Goal: Communication & Community: Answer question/provide support

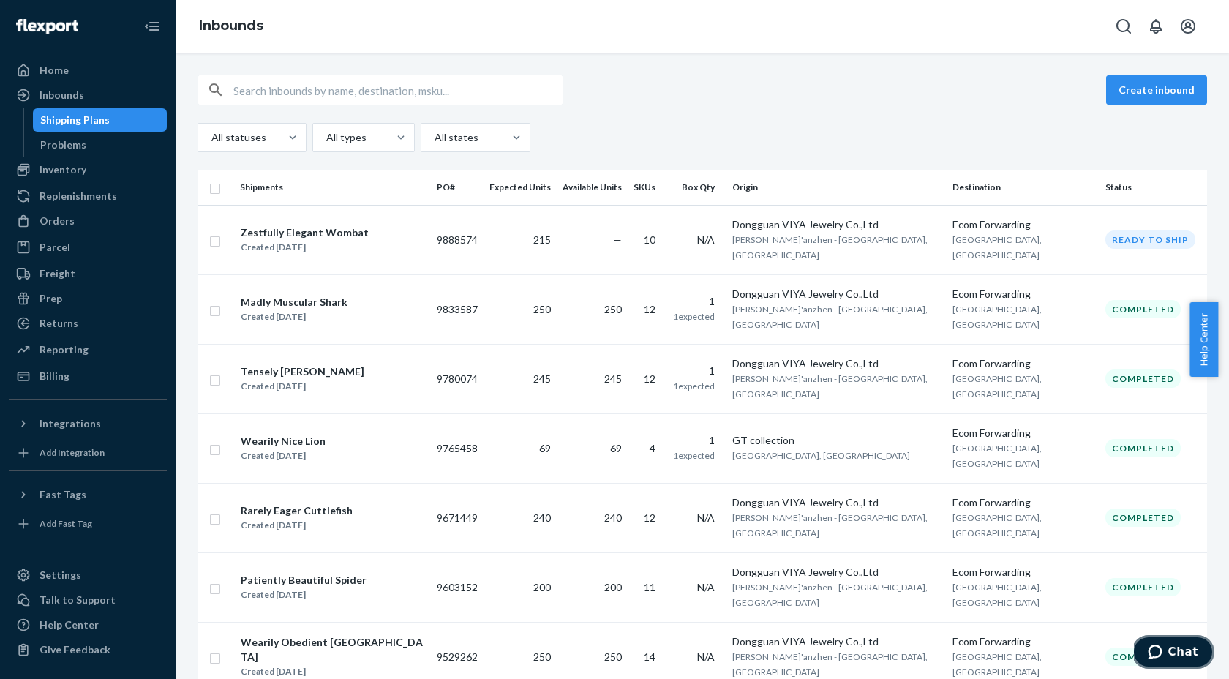
click at [1184, 656] on span "Chat" at bounding box center [1183, 651] width 30 height 13
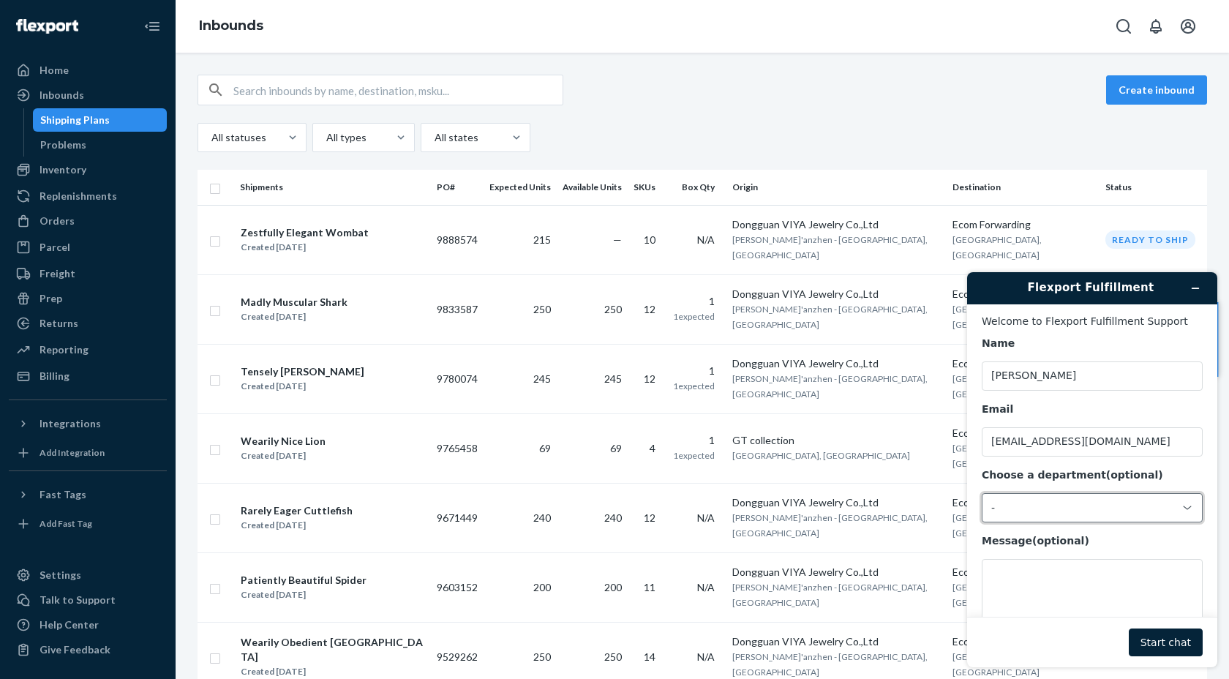
click at [1031, 515] on div "-" at bounding box center [1092, 507] width 221 height 29
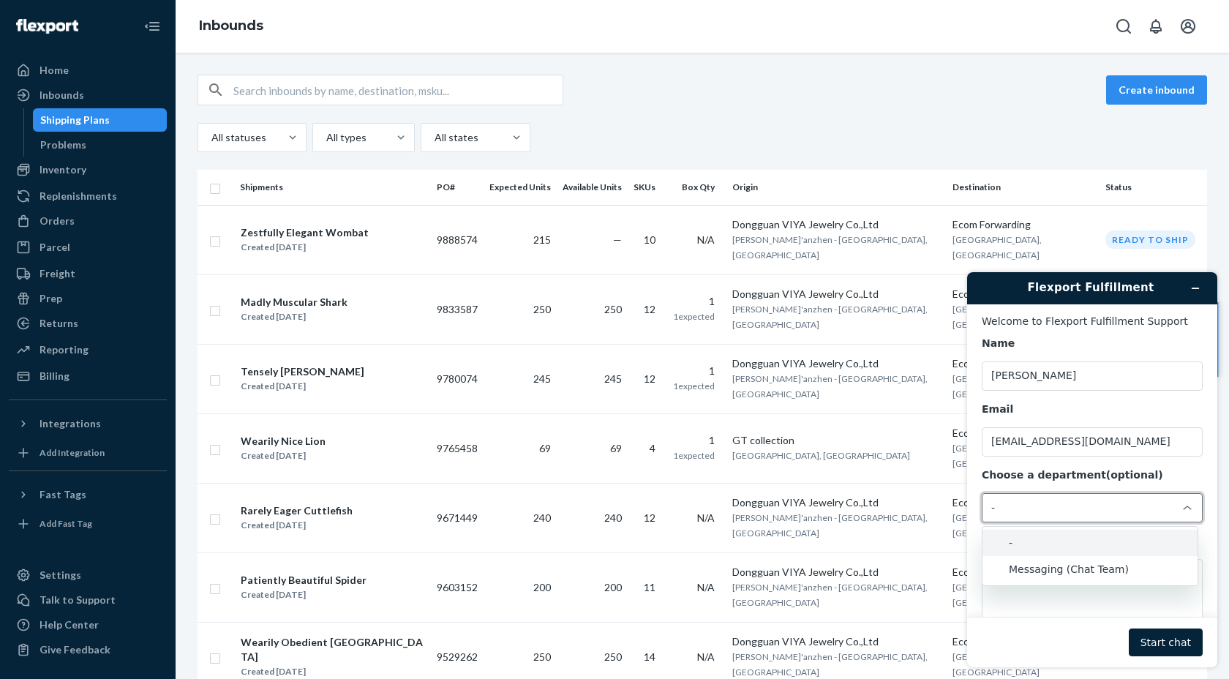
click at [1035, 563] on li "Messaging (Chat Team)" at bounding box center [1089, 569] width 215 height 26
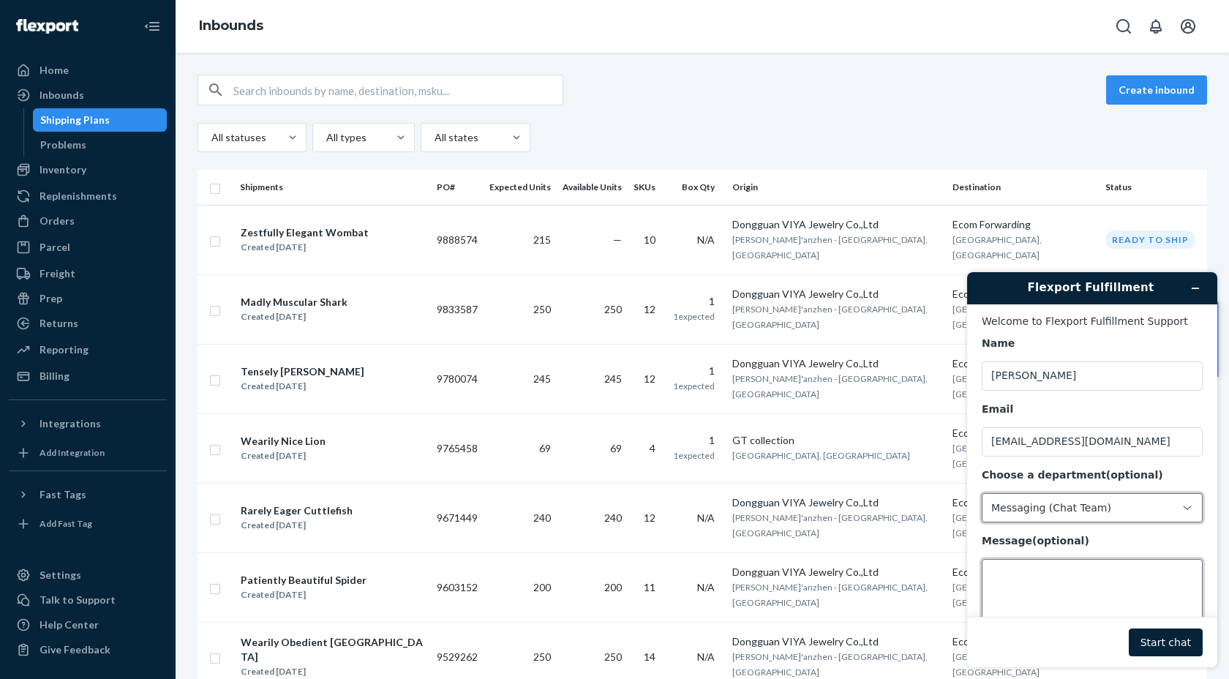
click at [1045, 579] on textarea "Message (optional)" at bounding box center [1092, 600] width 221 height 82
type textarea "hi"
click at [1172, 647] on button "Start chat" at bounding box center [1166, 642] width 74 height 28
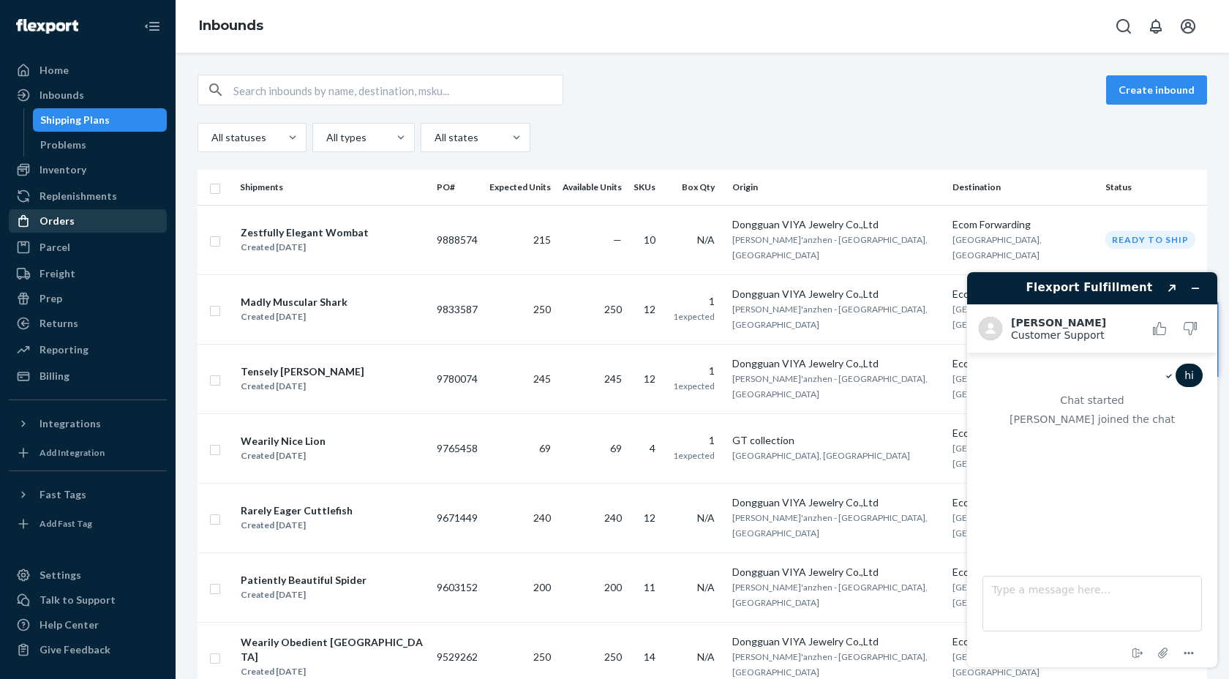
click at [66, 222] on div "Orders" at bounding box center [56, 221] width 35 height 15
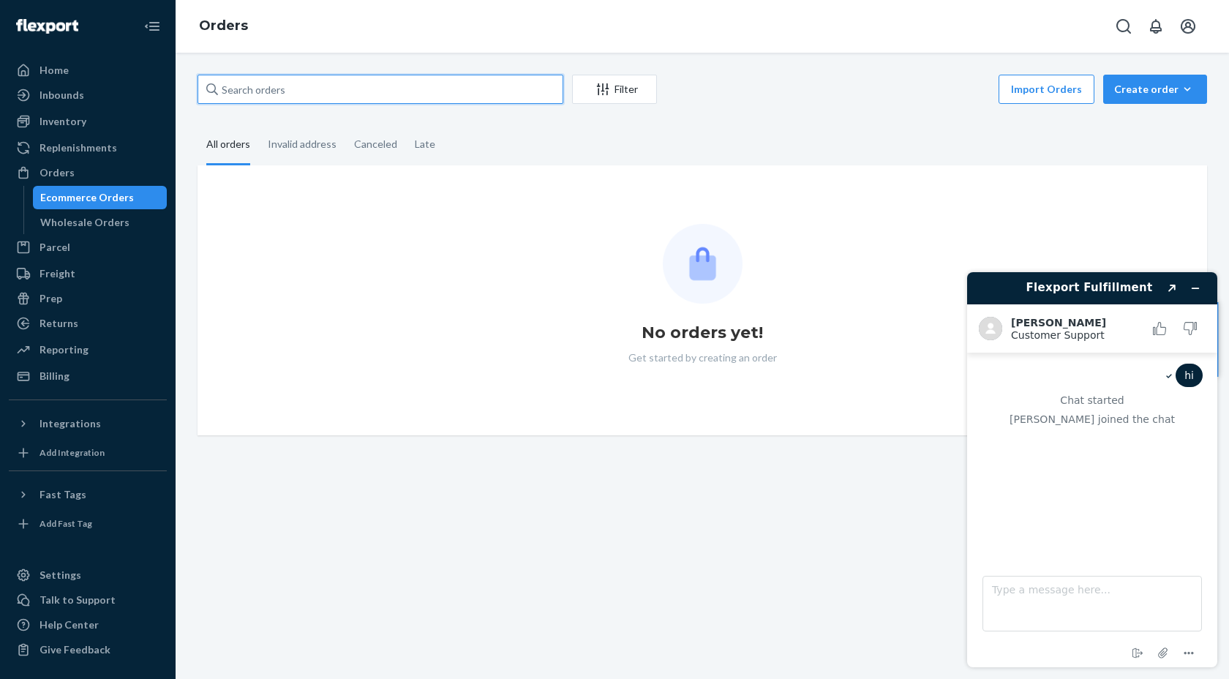
click at [316, 96] on input "text" at bounding box center [380, 89] width 366 height 29
paste input "[PERSON_NAME]"
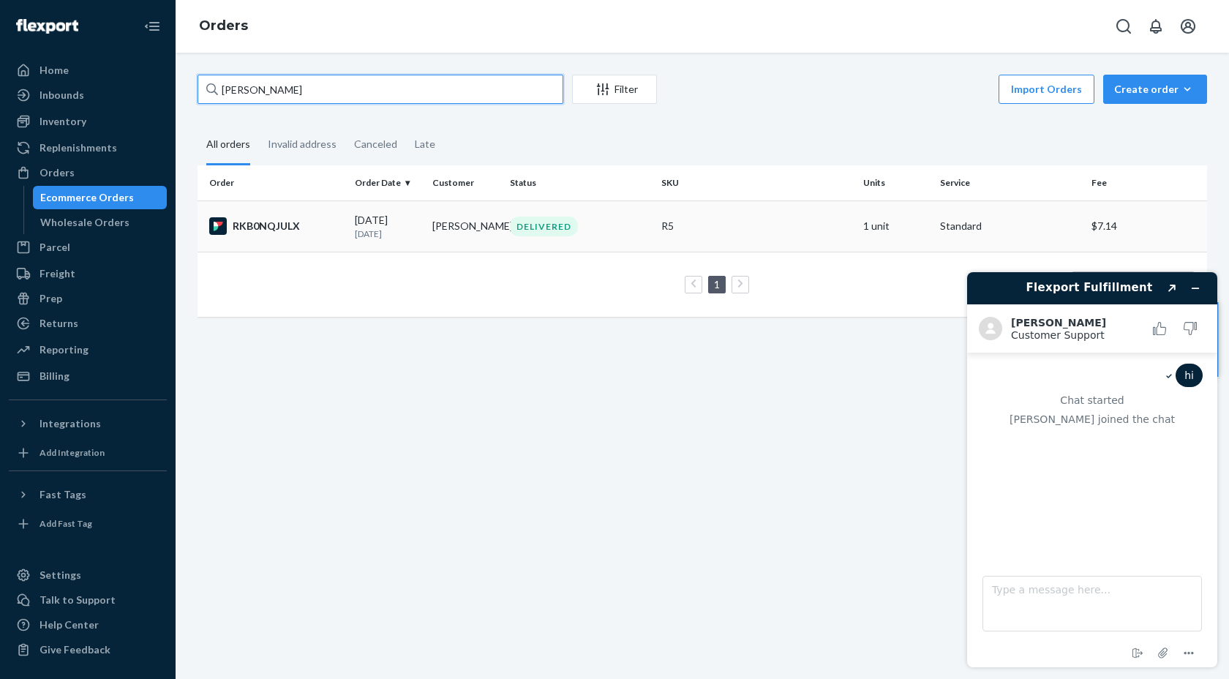
type input "[PERSON_NAME]"
click at [322, 220] on div "RKB0NQJULX" at bounding box center [276, 226] width 134 height 18
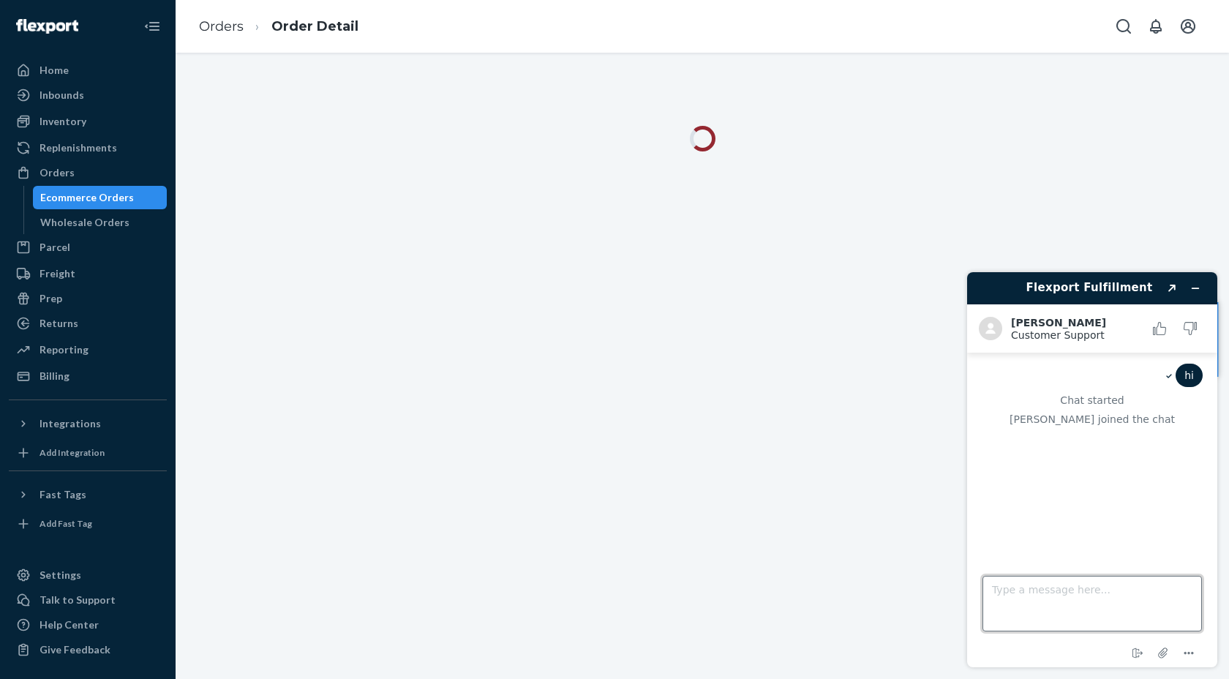
click at [1124, 593] on textarea "Type a message here..." at bounding box center [1091, 604] width 219 height 56
type textarea "hi"
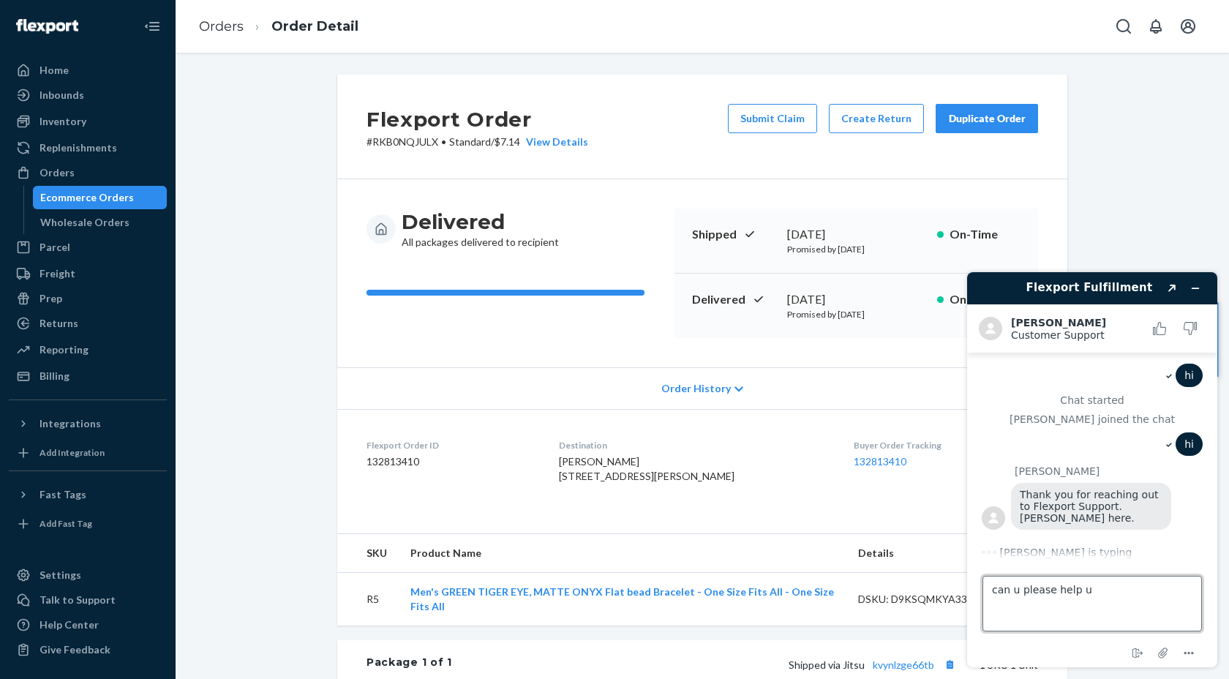
type textarea "can u please help us"
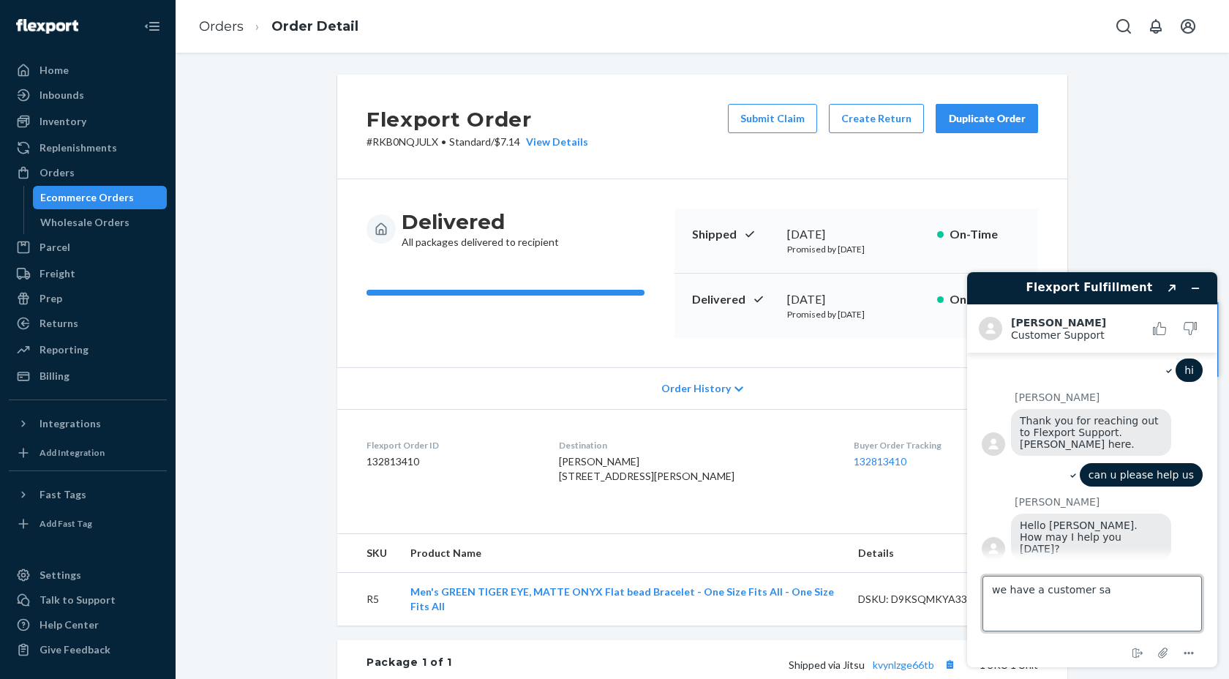
scroll to position [74, 0]
type textarea "we have a customer saying he did not receive a packahe, but trcking shows deliv…"
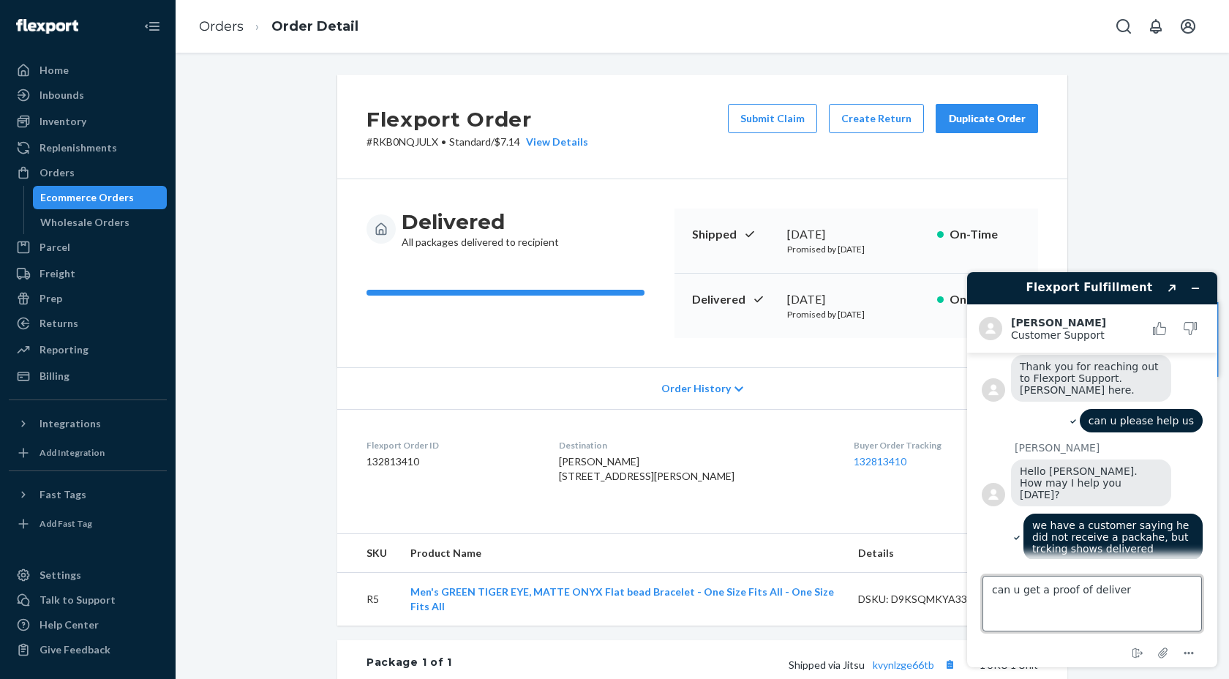
type textarea "can u get a proof of delivery"
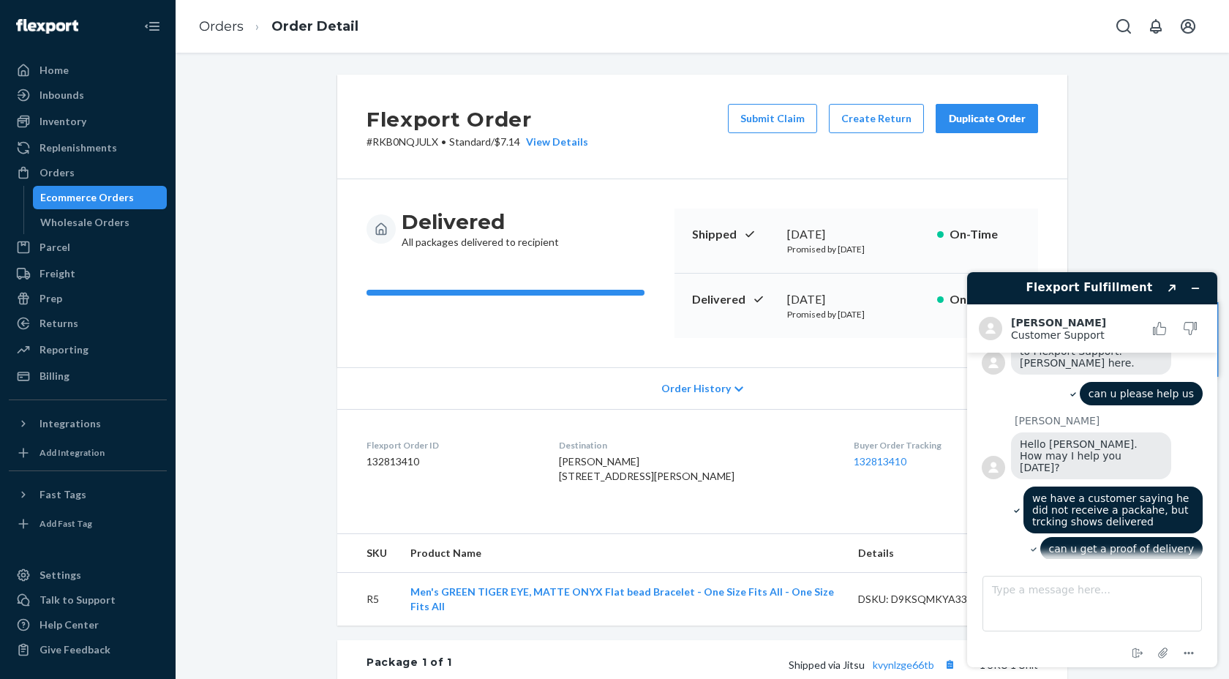
click at [422, 143] on p "# RKB0NQJULX • Standard / $7.14 View Details" at bounding box center [477, 142] width 222 height 15
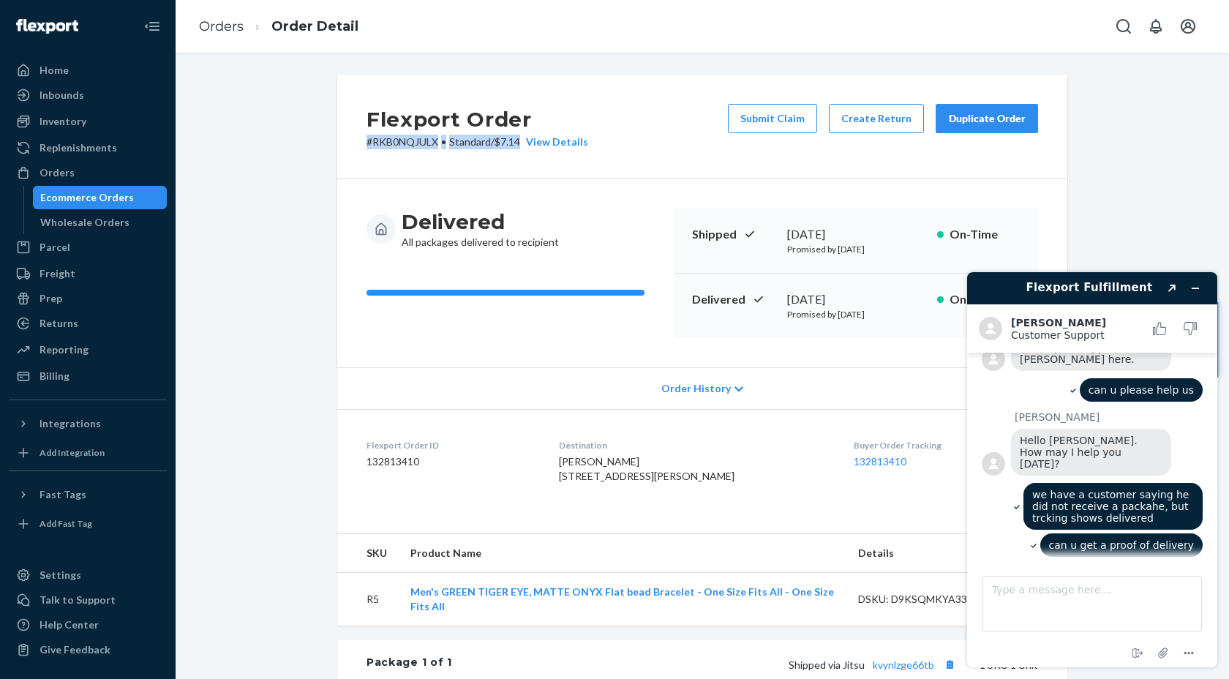
scroll to position [218, 0]
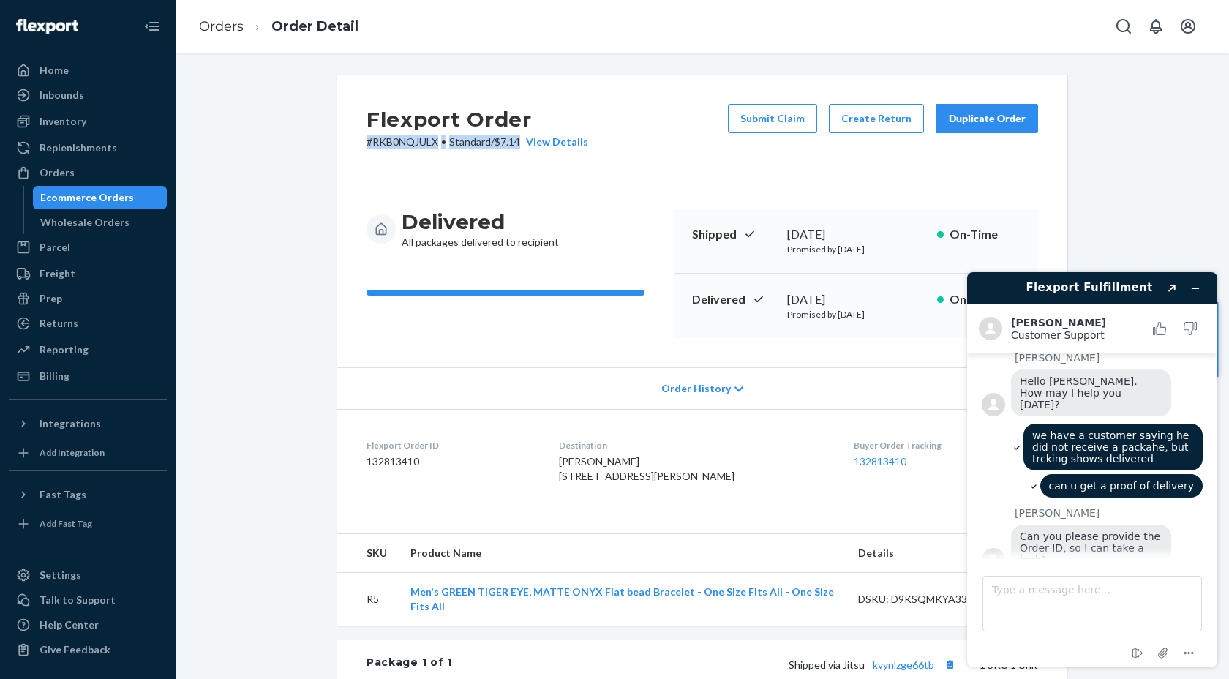
copy p "# RKB0NQJULX • Standard / $7.14"
click at [1017, 589] on textarea "Type a message here..." at bounding box center [1091, 604] width 219 height 56
paste textarea "#RKB0NQJULX•Standard / $7.14"
drag, startPoint x: 1071, startPoint y: 589, endPoint x: 1172, endPoint y: 591, distance: 100.2
click at [1172, 591] on textarea "#RKB0NQJULX•Standard / $7.14" at bounding box center [1091, 604] width 219 height 56
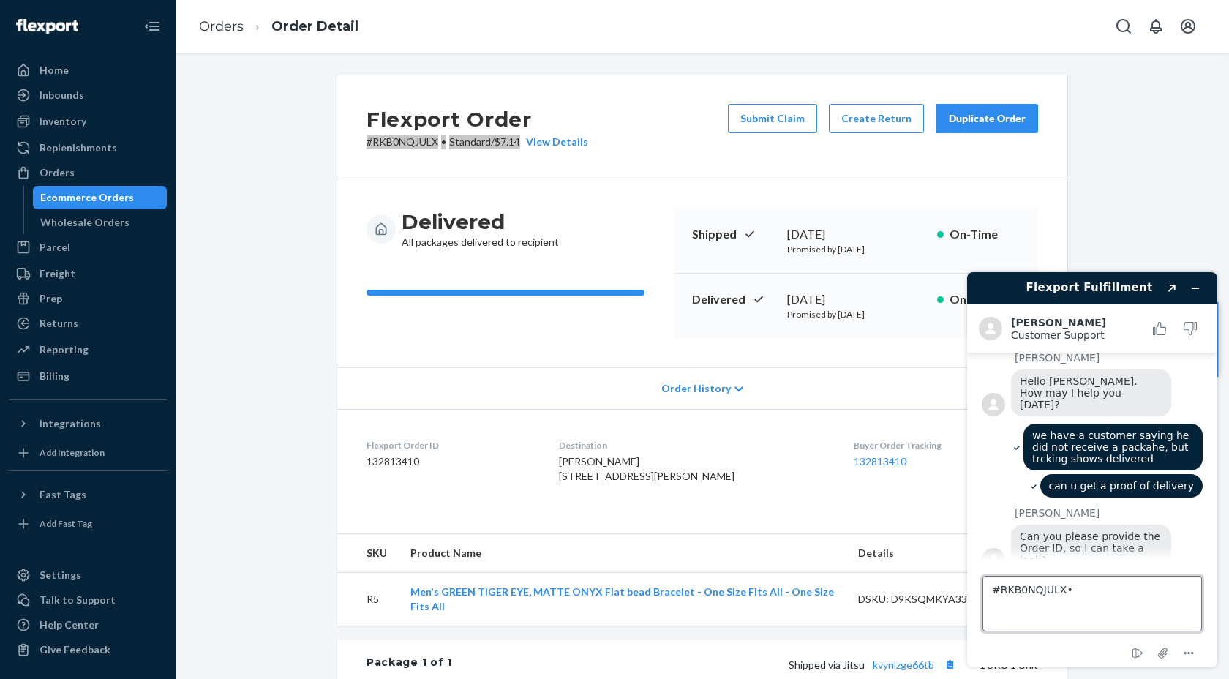
type textarea "#RKB0NQJULX"
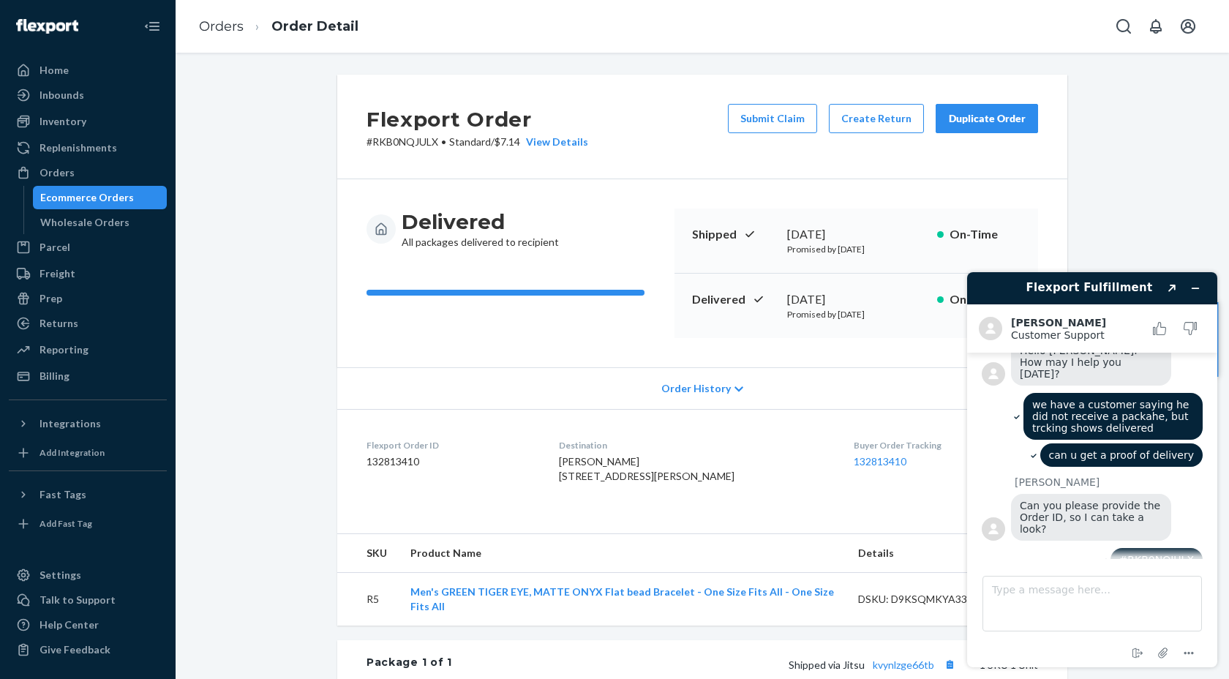
click at [368, 466] on dd "132813410" at bounding box center [450, 461] width 169 height 15
copy dd "132813410"
click at [1126, 595] on textarea "Type a message here..." at bounding box center [1091, 604] width 219 height 56
paste textarea "132813410"
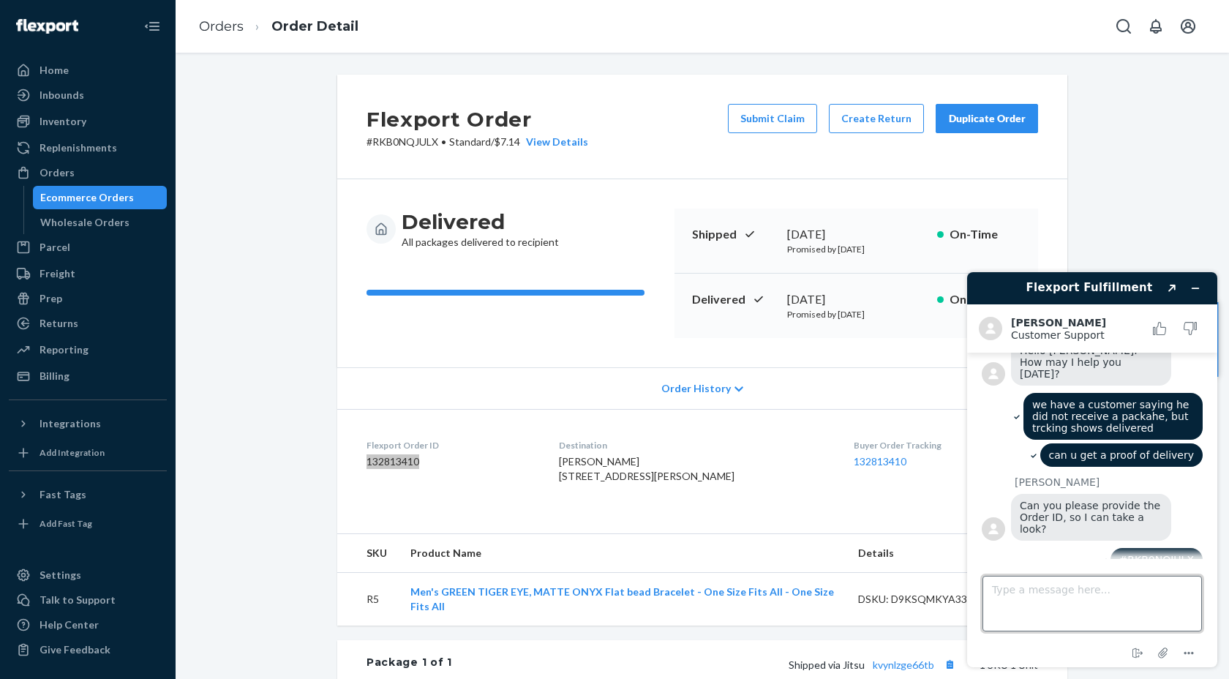
type textarea "132813410"
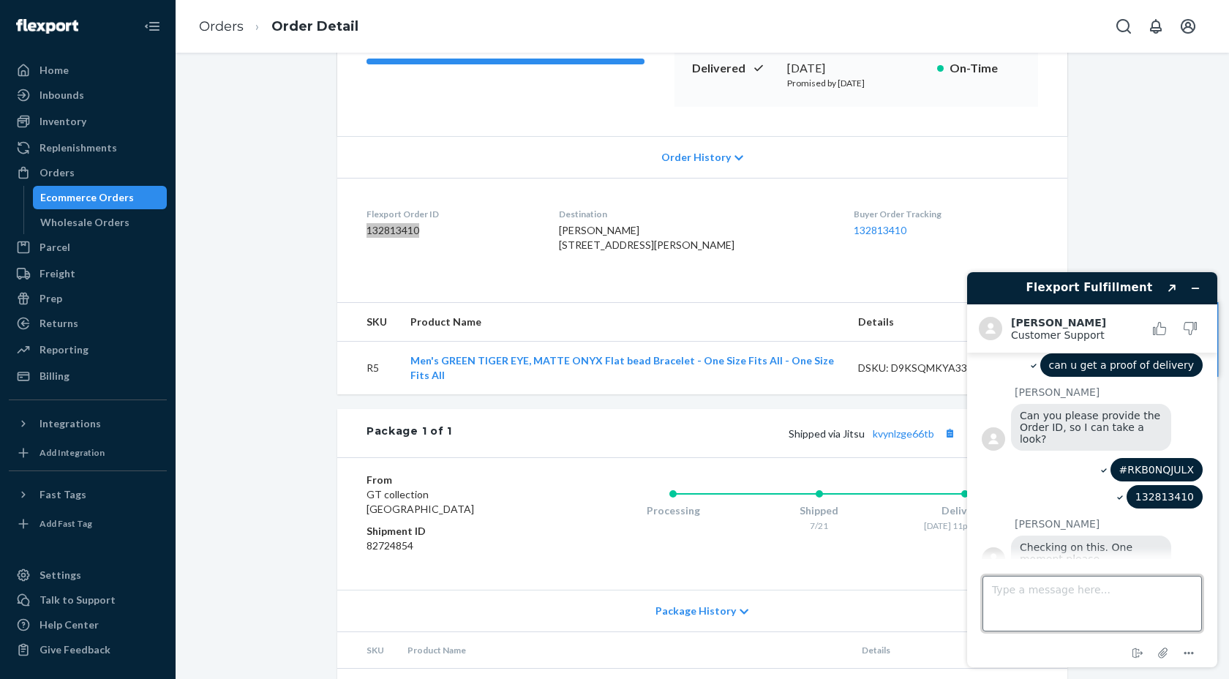
scroll to position [238, 0]
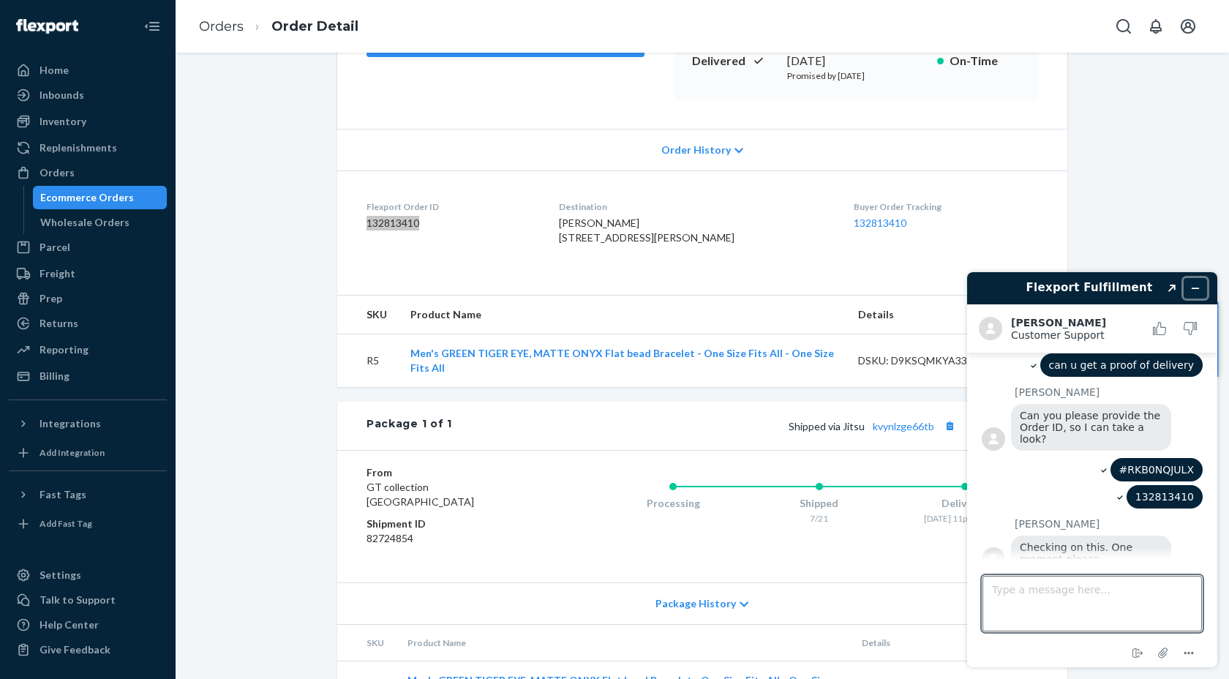
click at [1197, 289] on icon "Minimize widget" at bounding box center [1195, 288] width 10 height 10
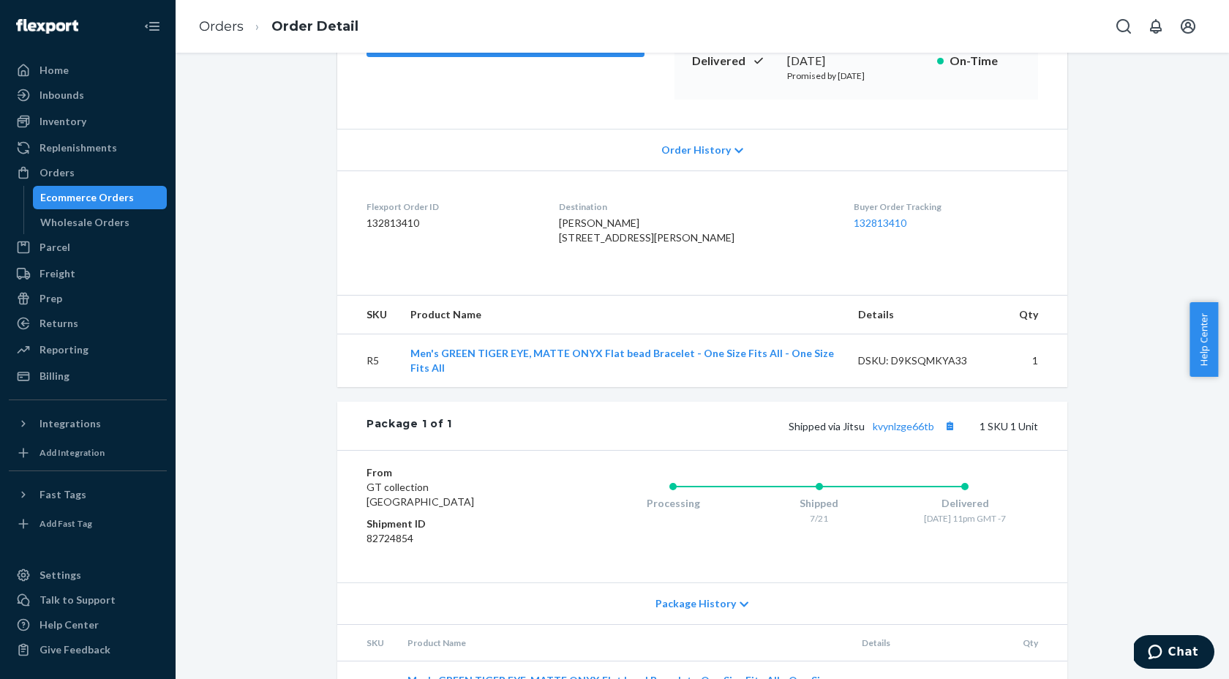
click at [295, 331] on div "Flexport Order # RKB0NQJULX • Standard / $7.14 View Details Submit Claim Create…" at bounding box center [702, 283] width 1031 height 895
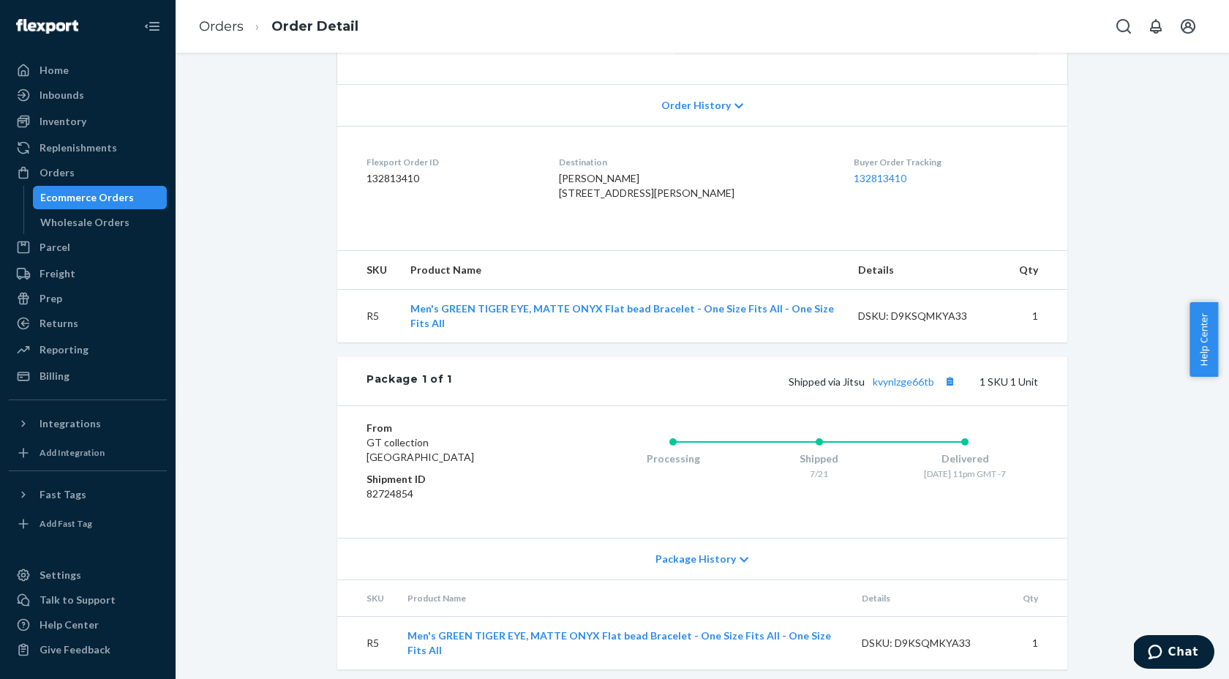
scroll to position [320, 0]
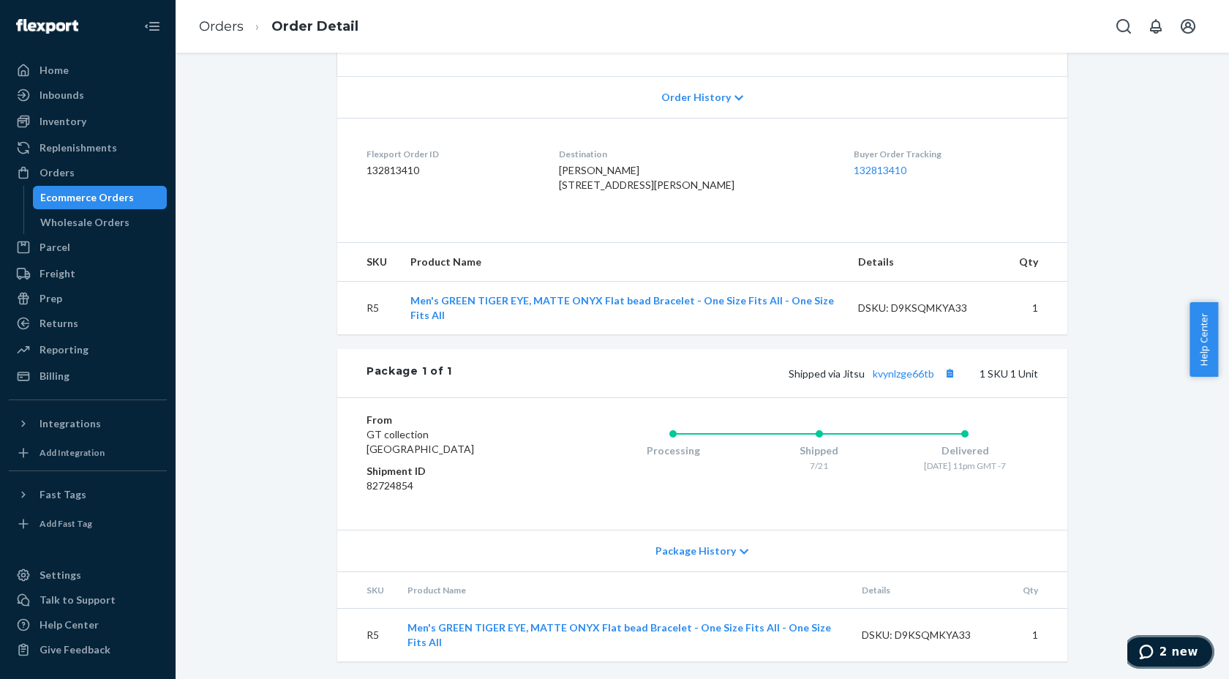
click at [1159, 656] on span "2 new" at bounding box center [1149, 651] width 20 height 15
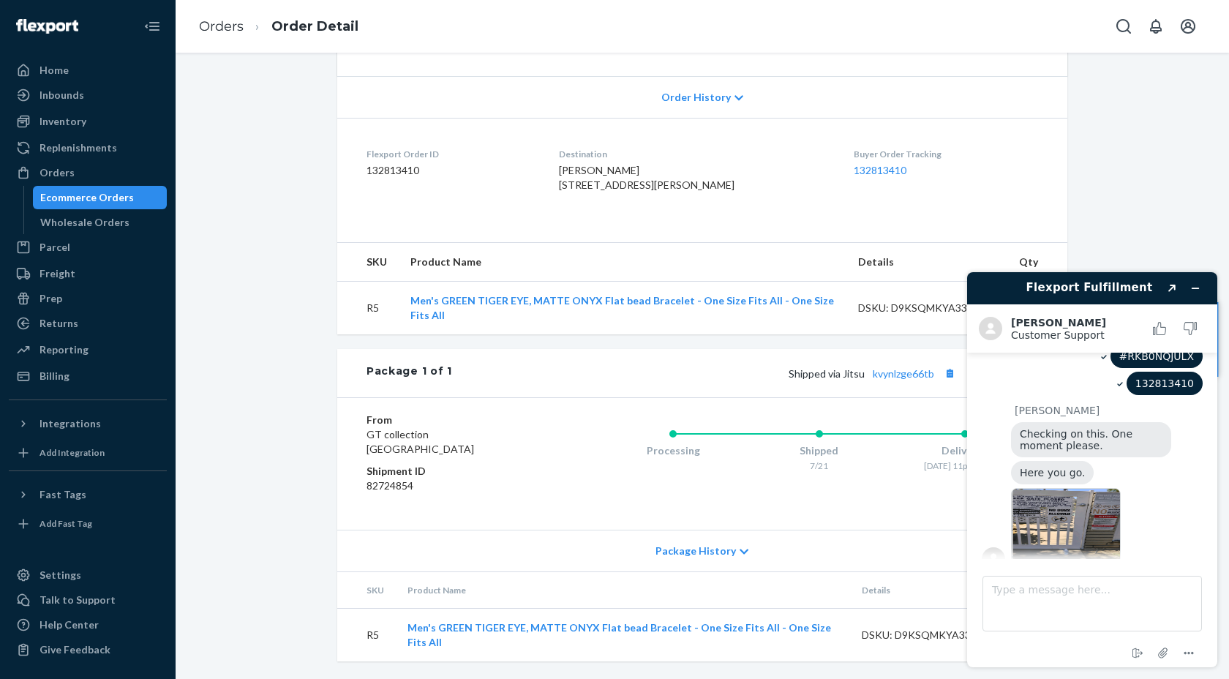
click at [1052, 516] on img at bounding box center [1066, 529] width 110 height 83
click at [1030, 592] on textarea "Type a message here..." at bounding box center [1091, 604] width 219 height 56
type textarea "THANK YOU"
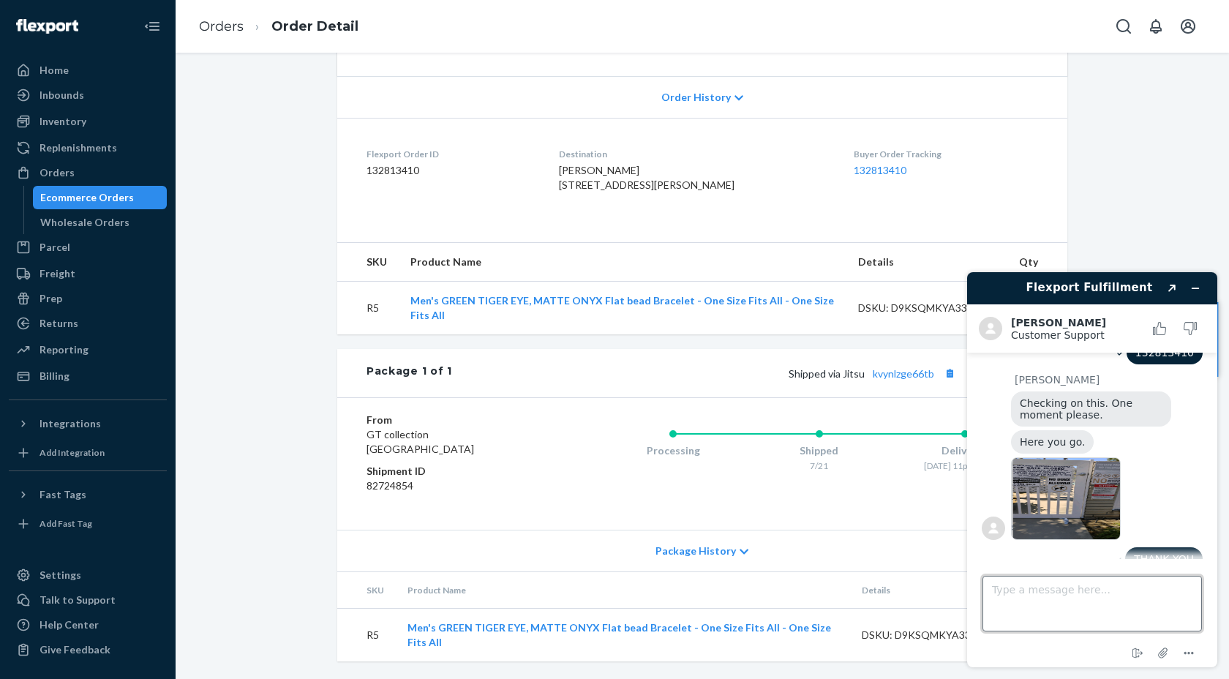
click at [1028, 591] on textarea "Type a message here..." at bounding box center [1091, 604] width 219 height 56
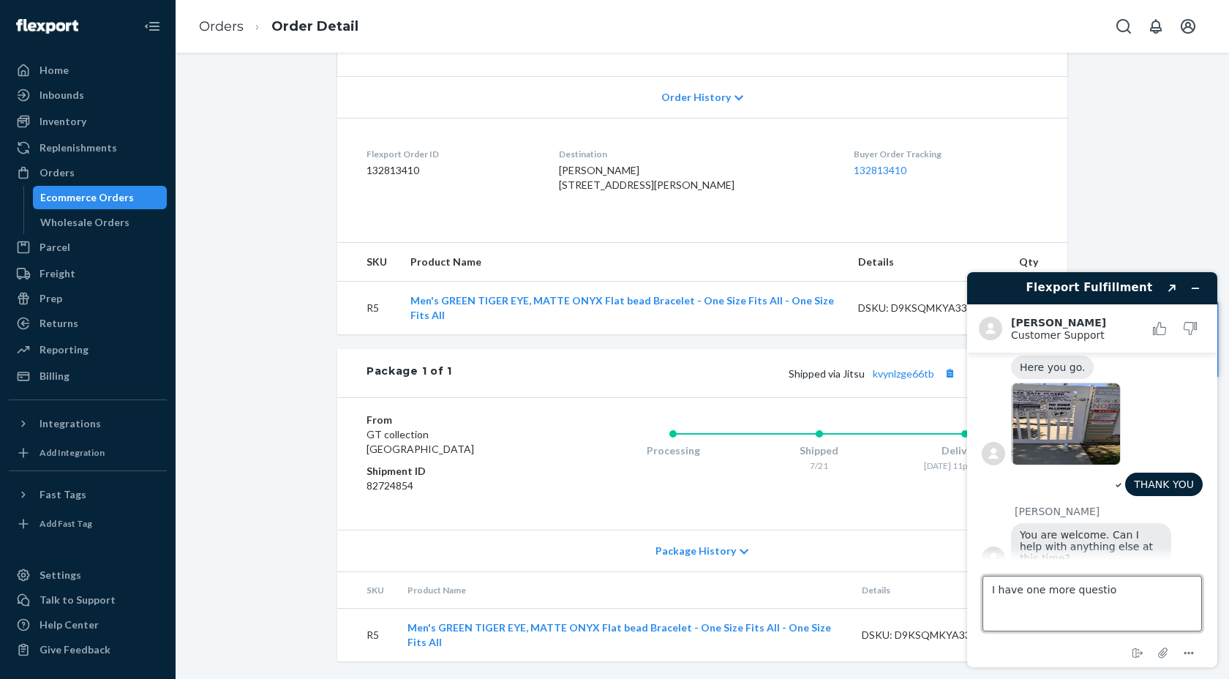
type textarea "I have one more question"
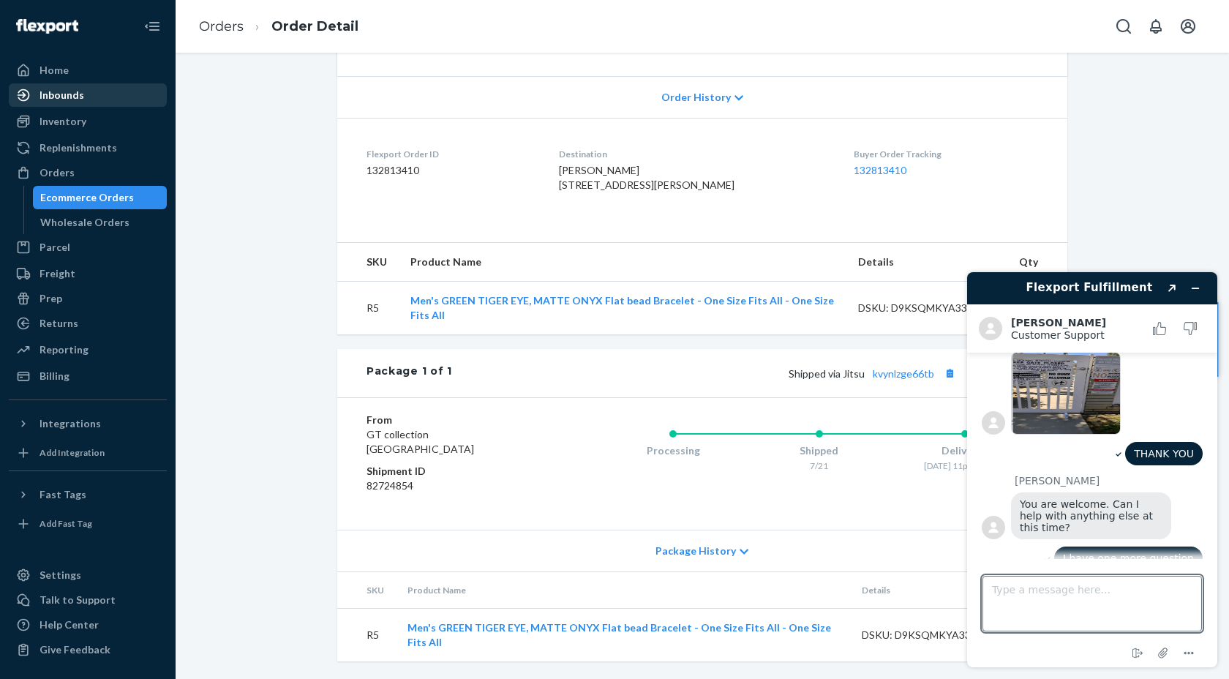
click at [70, 99] on div "Inbounds" at bounding box center [61, 95] width 45 height 15
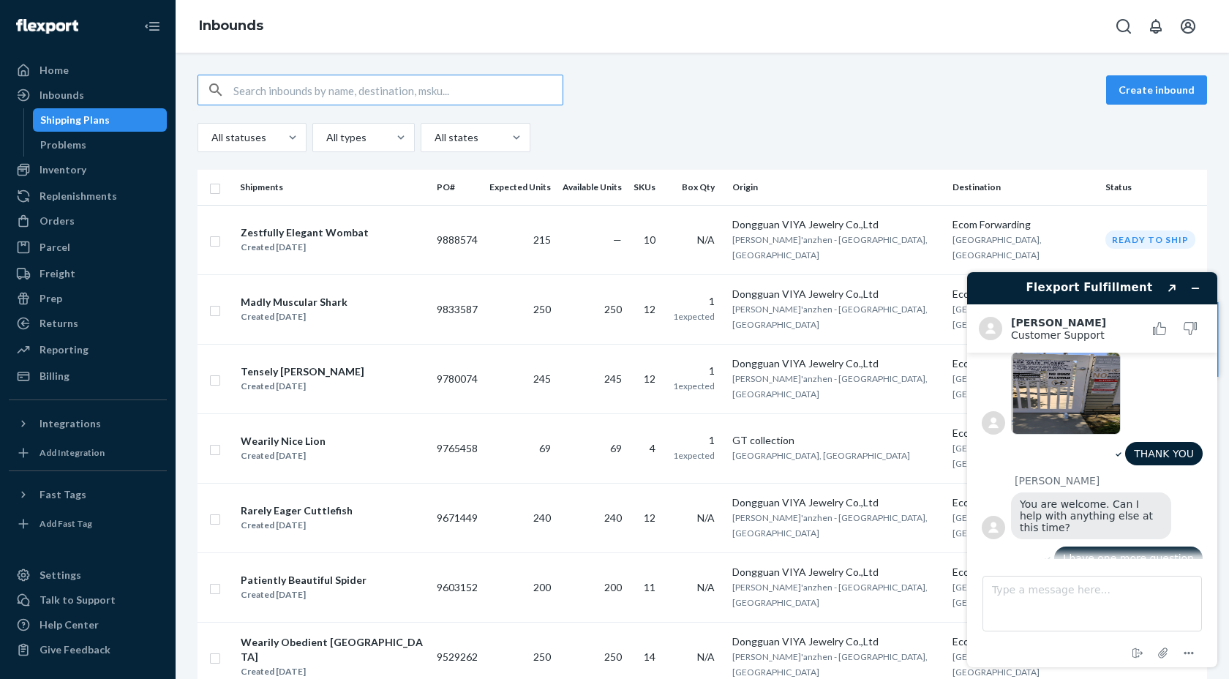
click at [78, 118] on div "Shipping Plans" at bounding box center [74, 120] width 69 height 15
click at [463, 232] on td "9888574" at bounding box center [457, 239] width 53 height 69
click at [463, 232] on div "Create inbound All statuses All types All states Shipments PO# Expected Units A…" at bounding box center [702, 366] width 1053 height 626
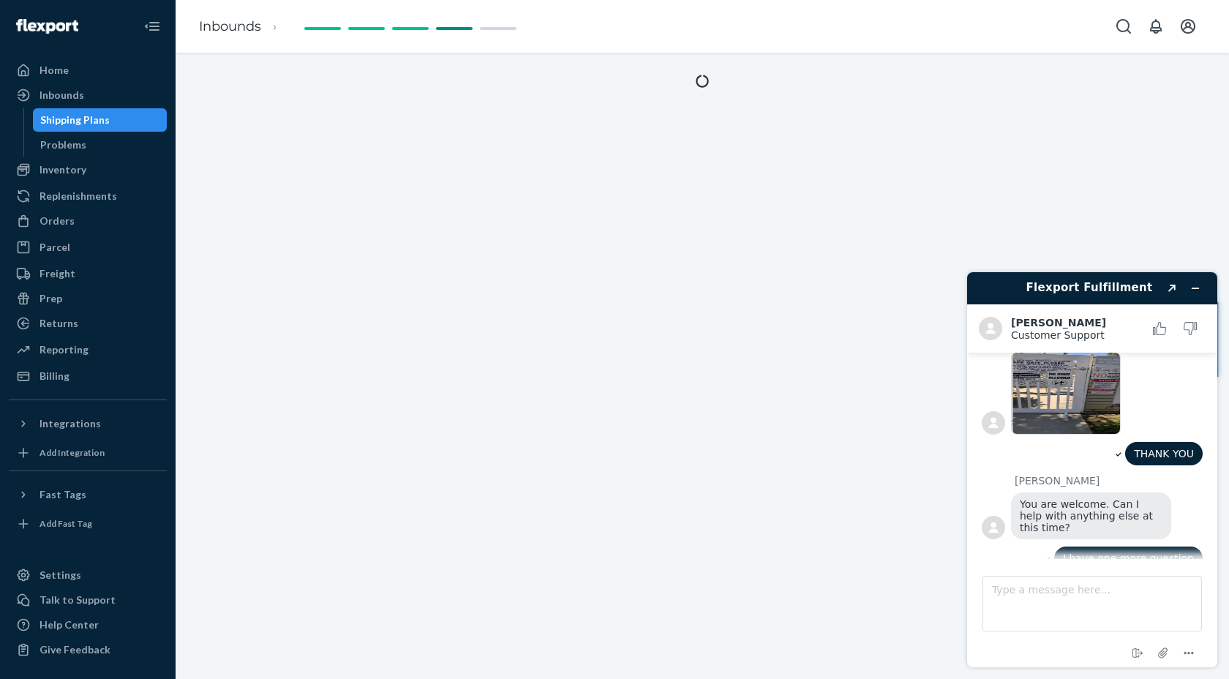
scroll to position [639, 0]
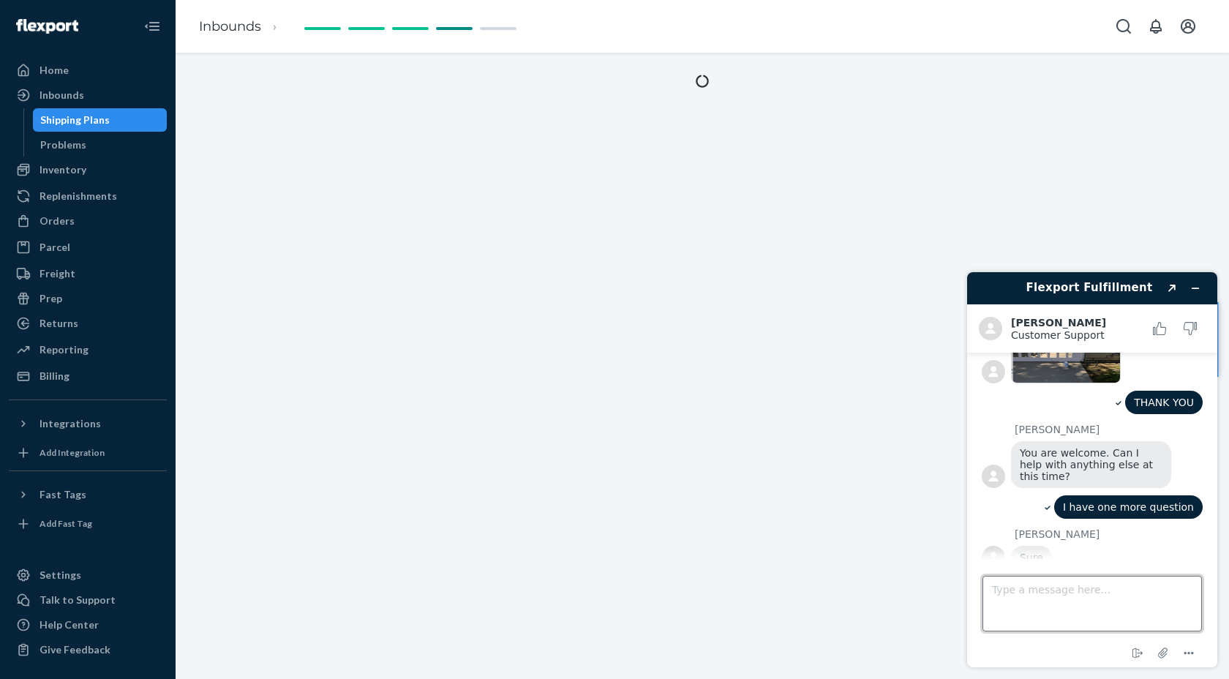
click at [1056, 599] on textarea "Type a message here..." at bounding box center [1091, 604] width 219 height 56
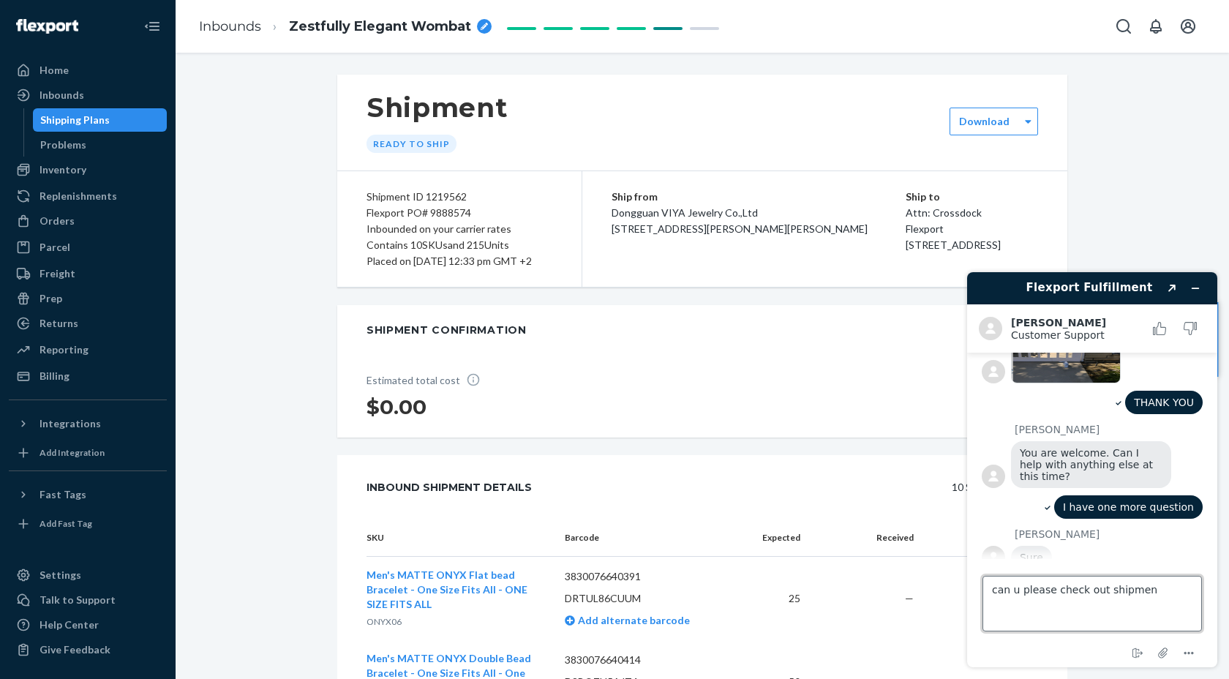
type textarea "can u please check out shipment"
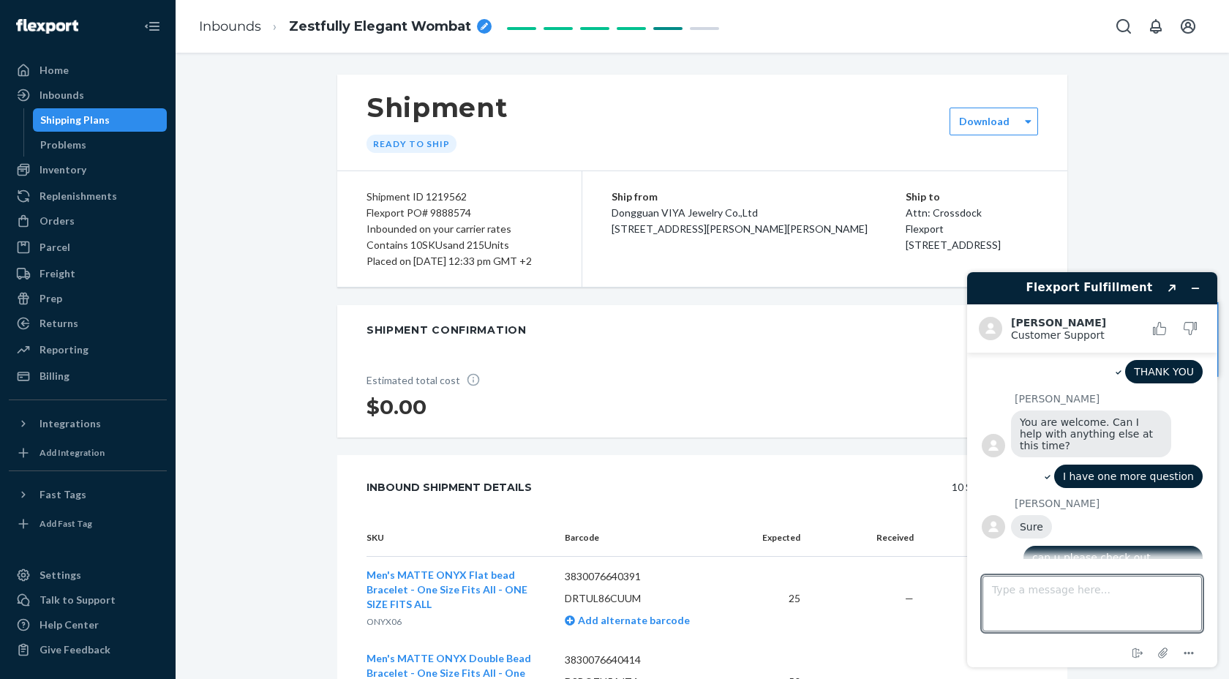
click at [447, 195] on div "Shipment ID 1219562" at bounding box center [459, 197] width 186 height 16
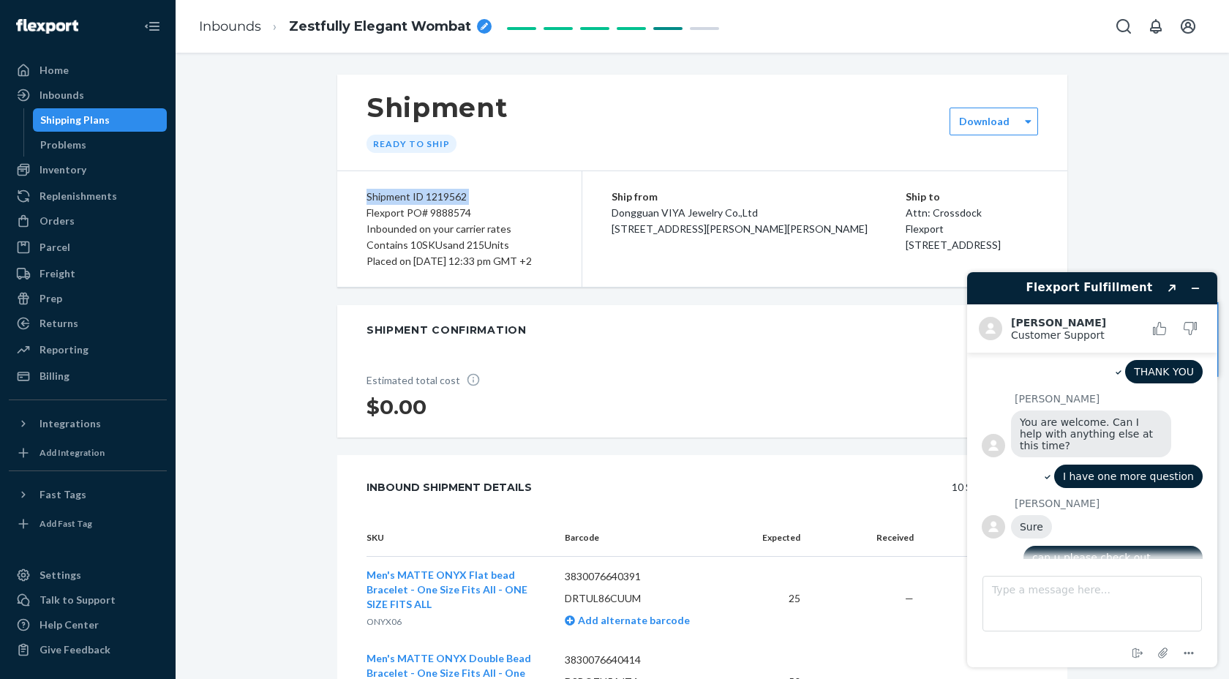
click at [447, 195] on div "Shipment ID 1219562" at bounding box center [459, 197] width 186 height 16
copy div "Shipment ID 1219562"
click at [1036, 592] on textarea "Type a message here..." at bounding box center [1091, 604] width 219 height 56
paste textarea "Shipment ID 1219562"
type textarea "Shipment ID 1219562"
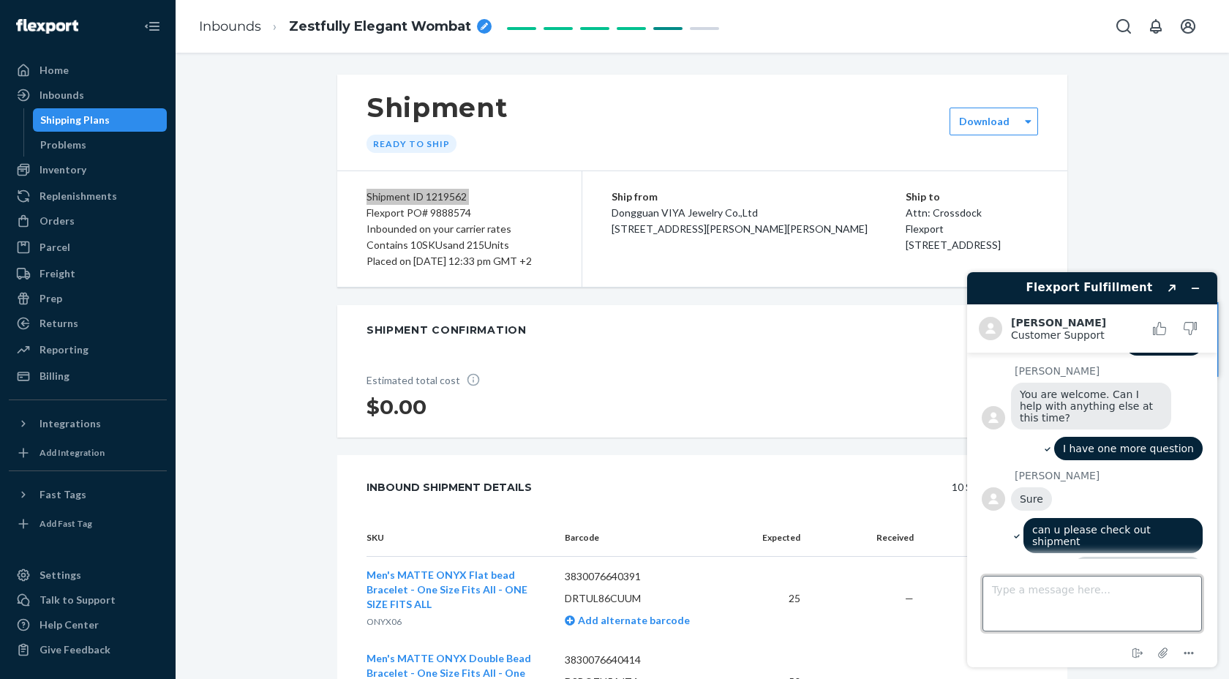
scroll to position [697, 0]
click at [1160, 653] on icon "Attach file" at bounding box center [1163, 653] width 12 height 12
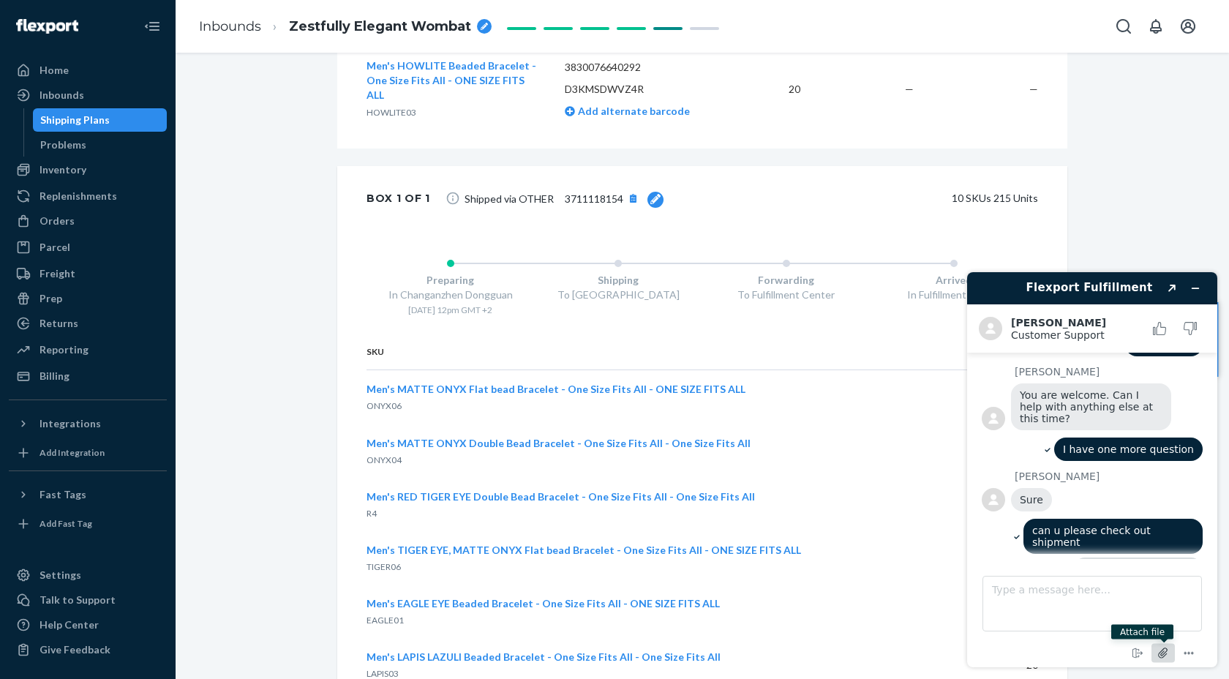
scroll to position [1232, 0]
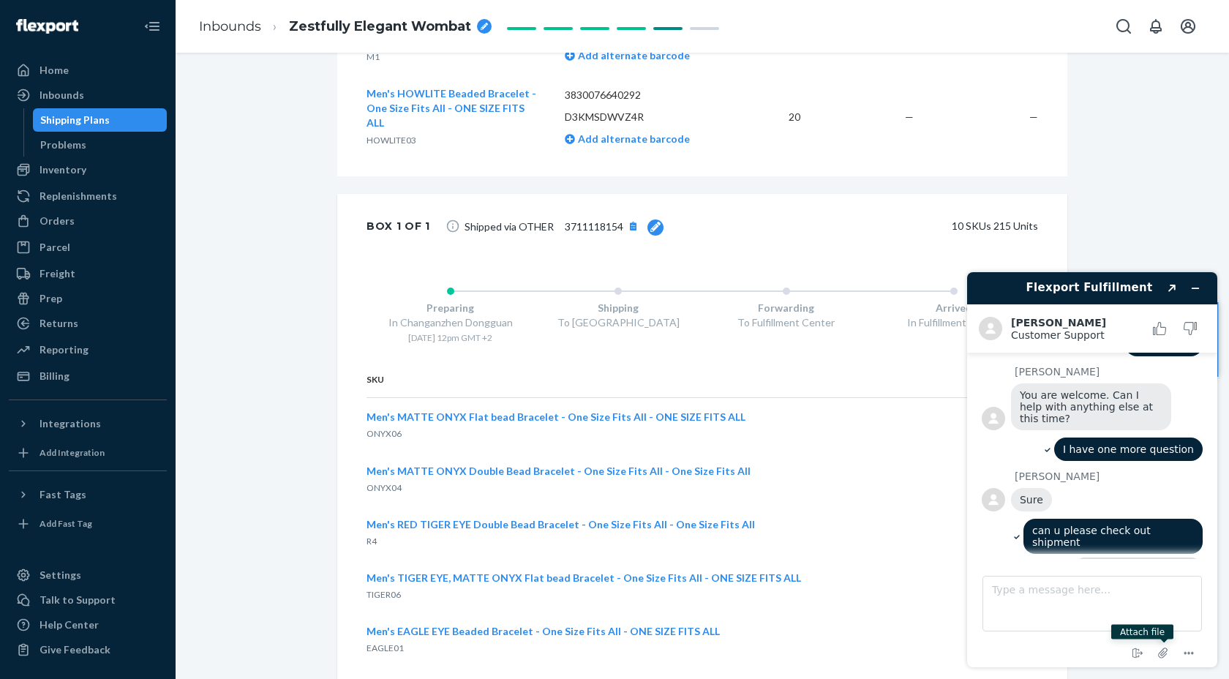
click at [596, 233] on span "3711118154" at bounding box center [594, 226] width 59 height 12
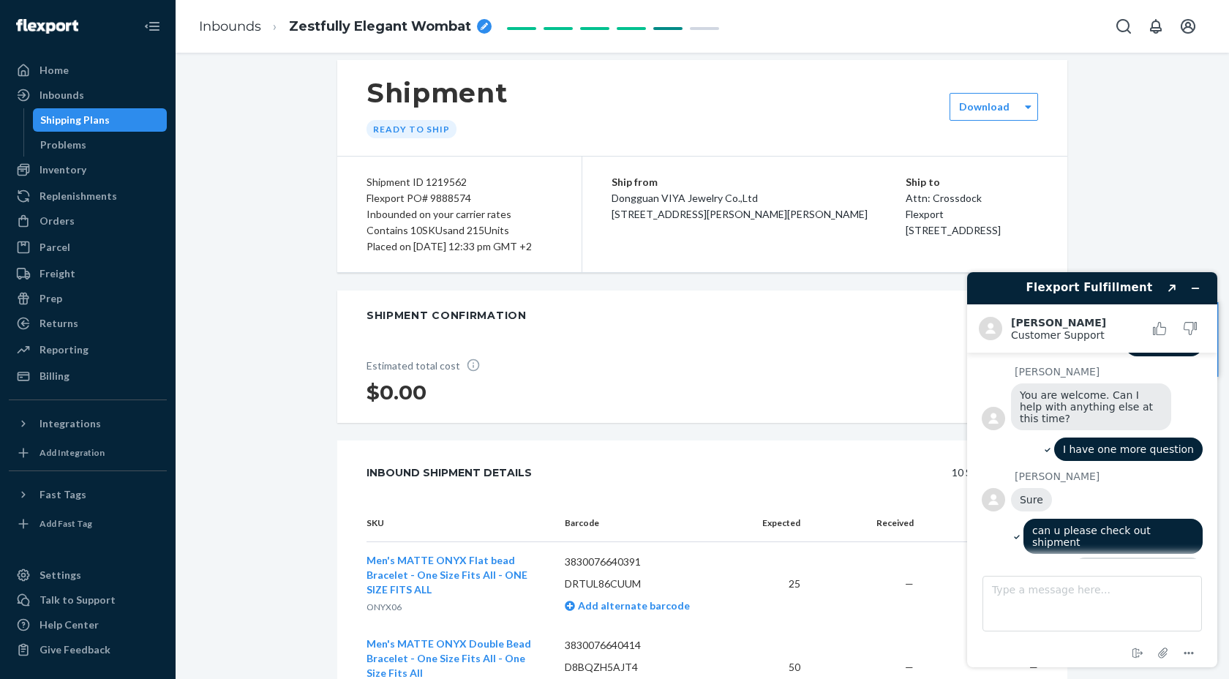
scroll to position [12, 0]
click at [995, 238] on span "[STREET_ADDRESS]" at bounding box center [952, 232] width 95 height 12
copy span "92408"
click at [1166, 653] on icon "Attach file" at bounding box center [1163, 652] width 27 height 27
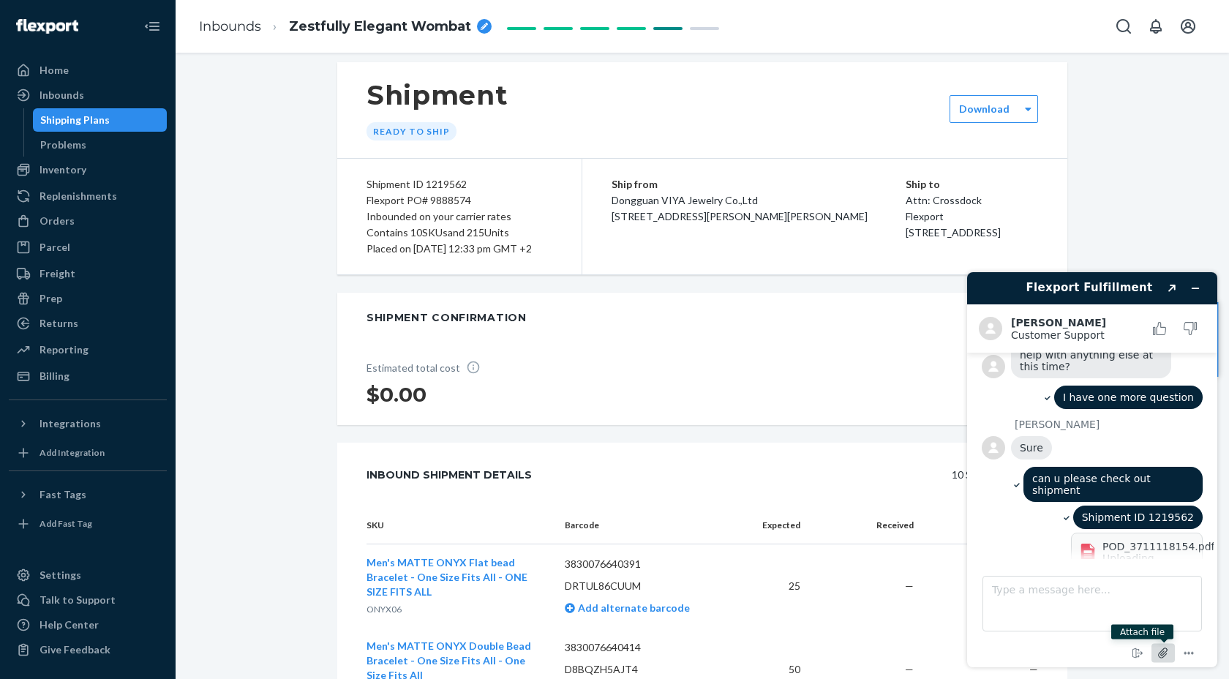
scroll to position [742, 0]
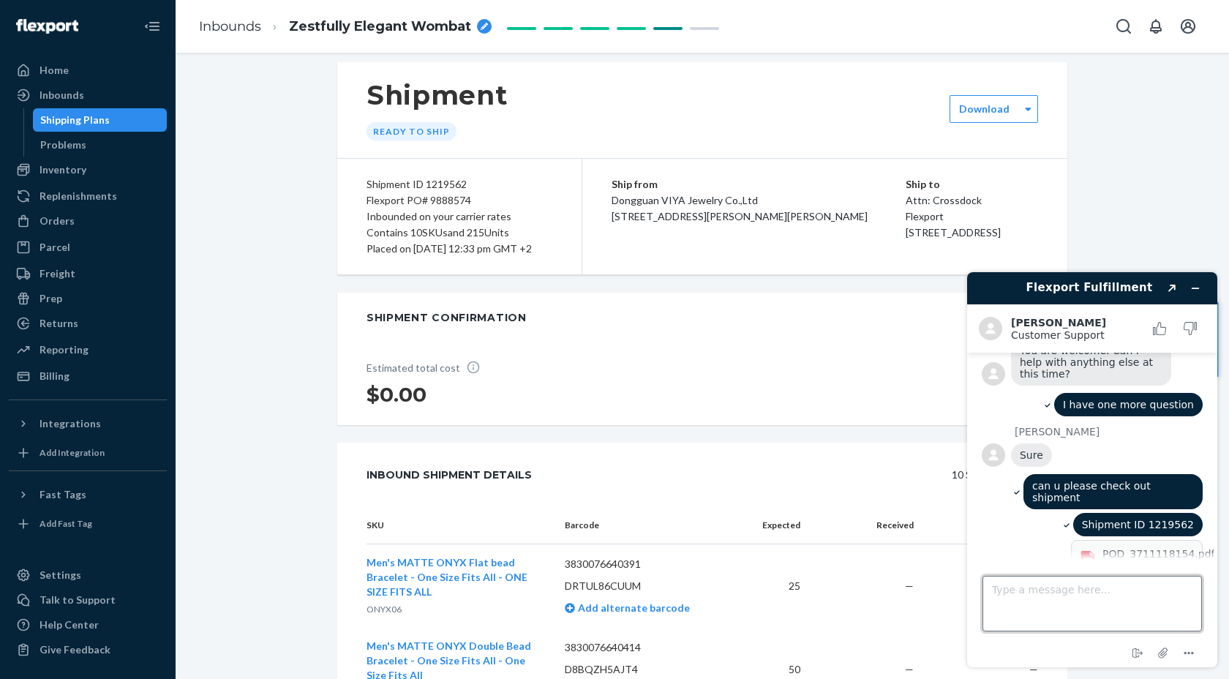
click at [1002, 585] on textarea "Type a message here..." at bounding box center [1091, 604] width 219 height 56
type textarea "[PERSON_NAME] accepted the package on [DATE]"
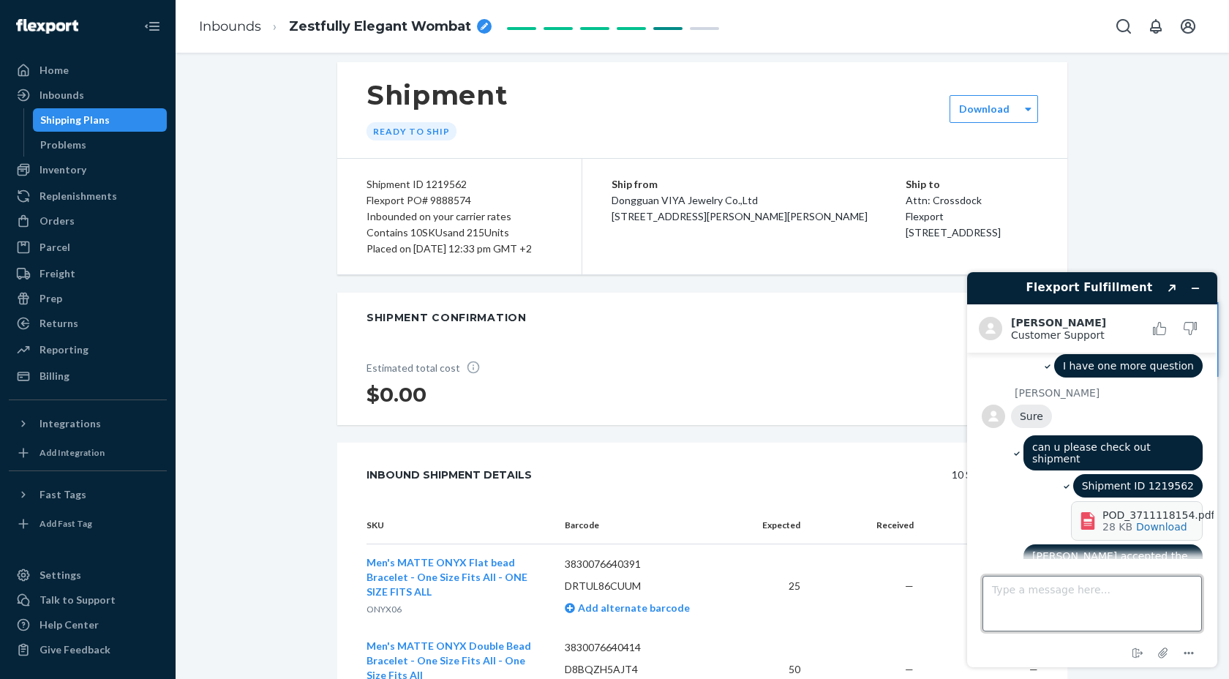
scroll to position [843, 0]
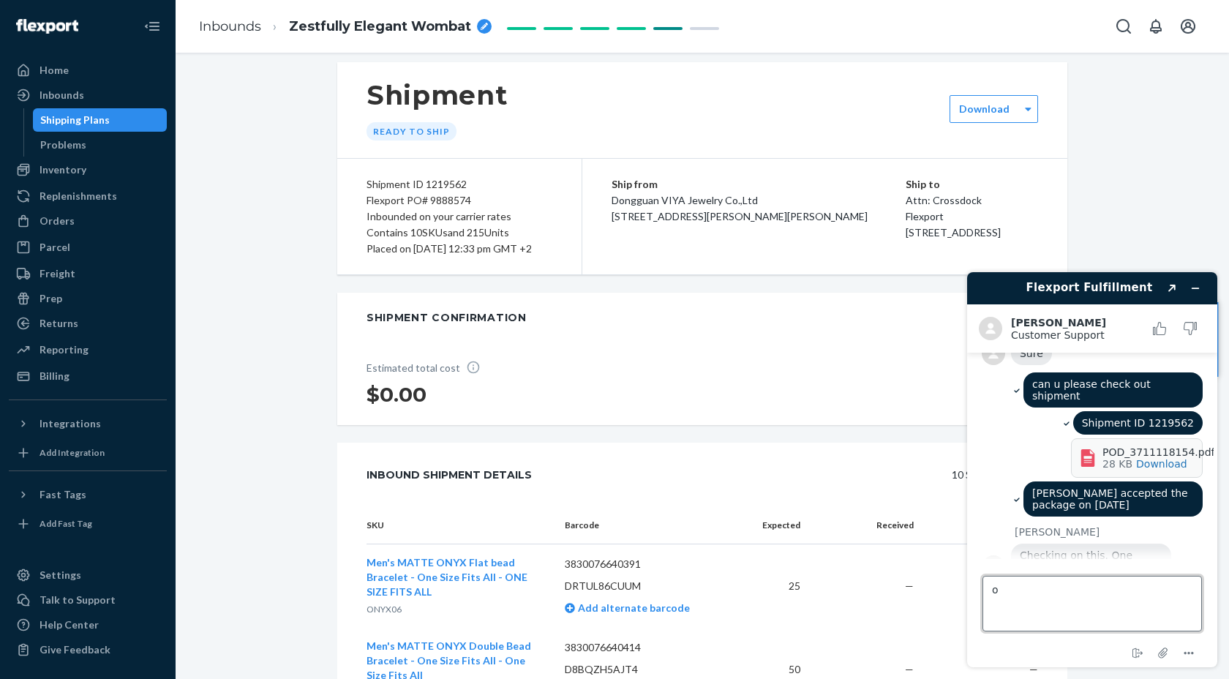
type textarea "ok"
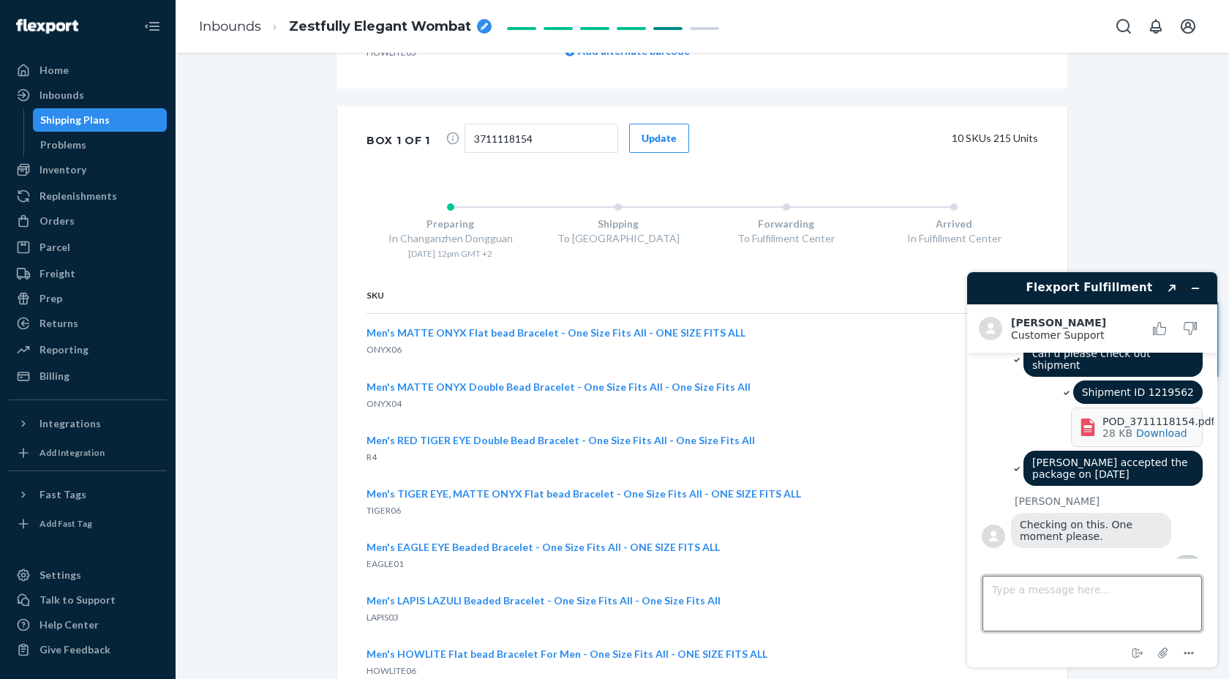
scroll to position [0, 0]
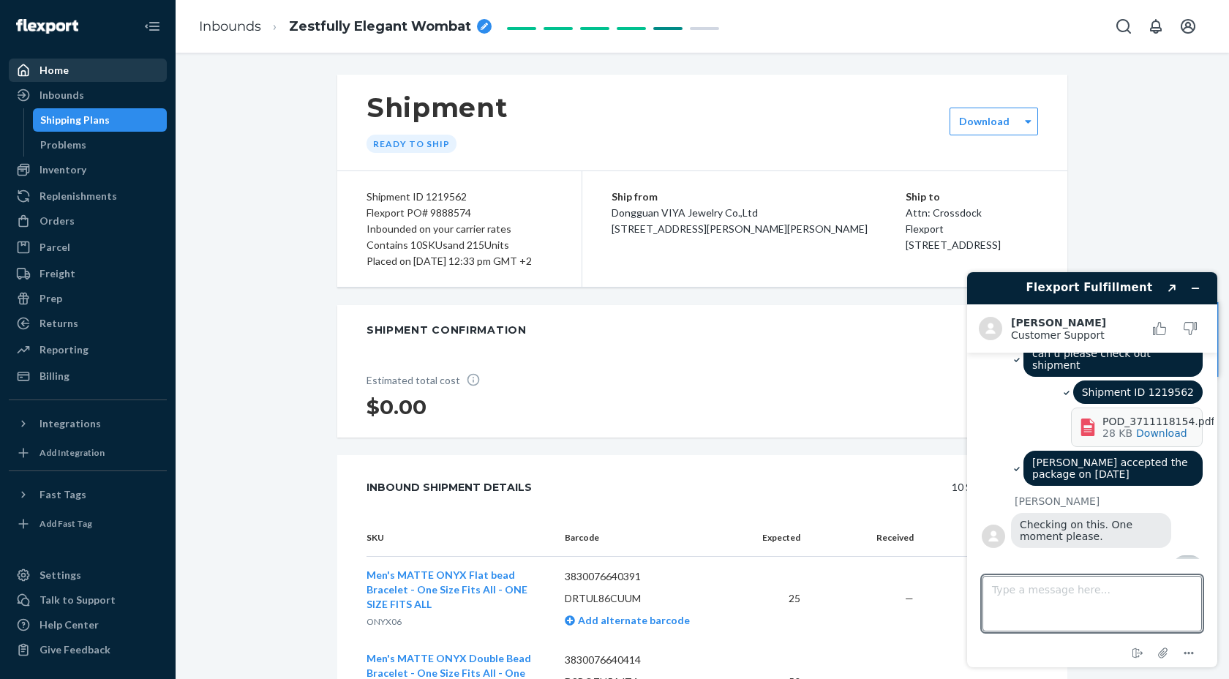
click at [56, 72] on div "Home" at bounding box center [53, 70] width 29 height 15
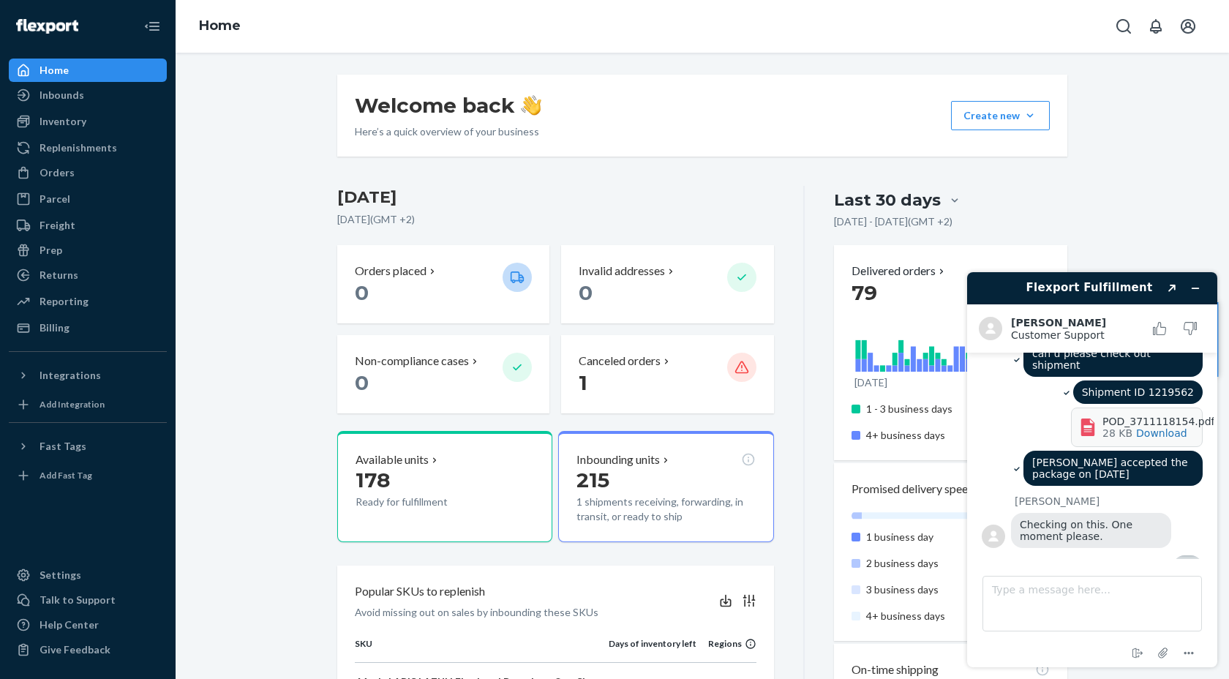
scroll to position [995, 0]
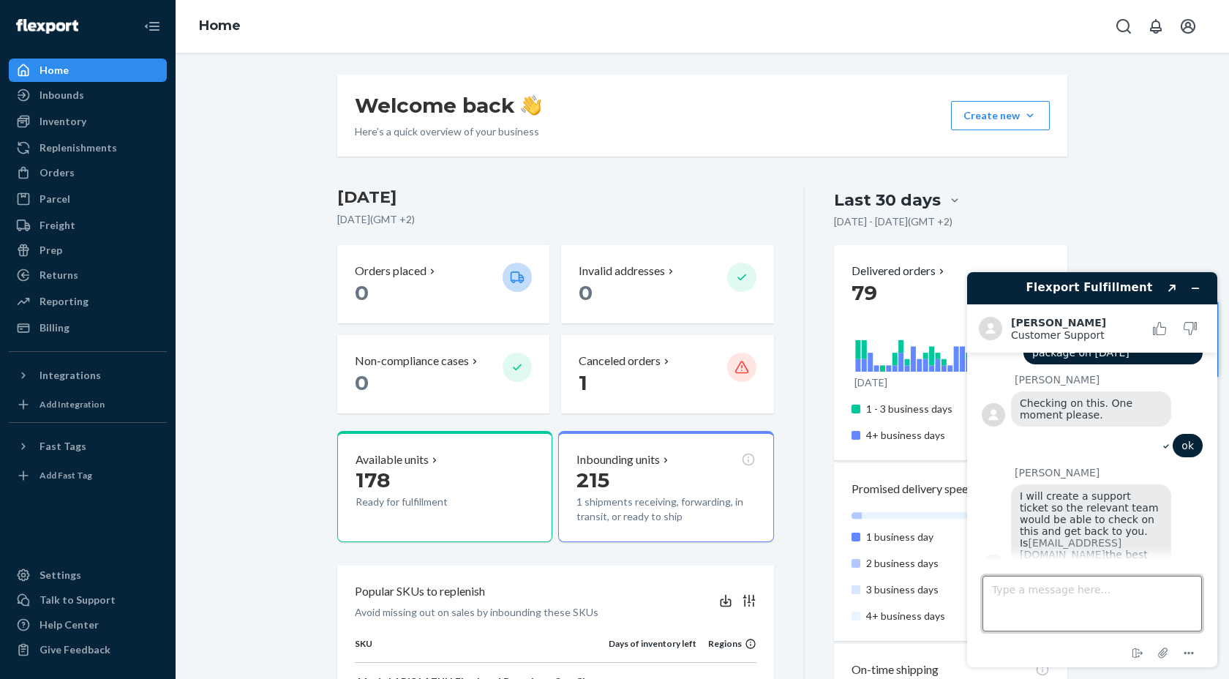
click at [1050, 600] on textarea "Type a message here..." at bounding box center [1091, 604] width 219 height 56
type textarea "ok great"
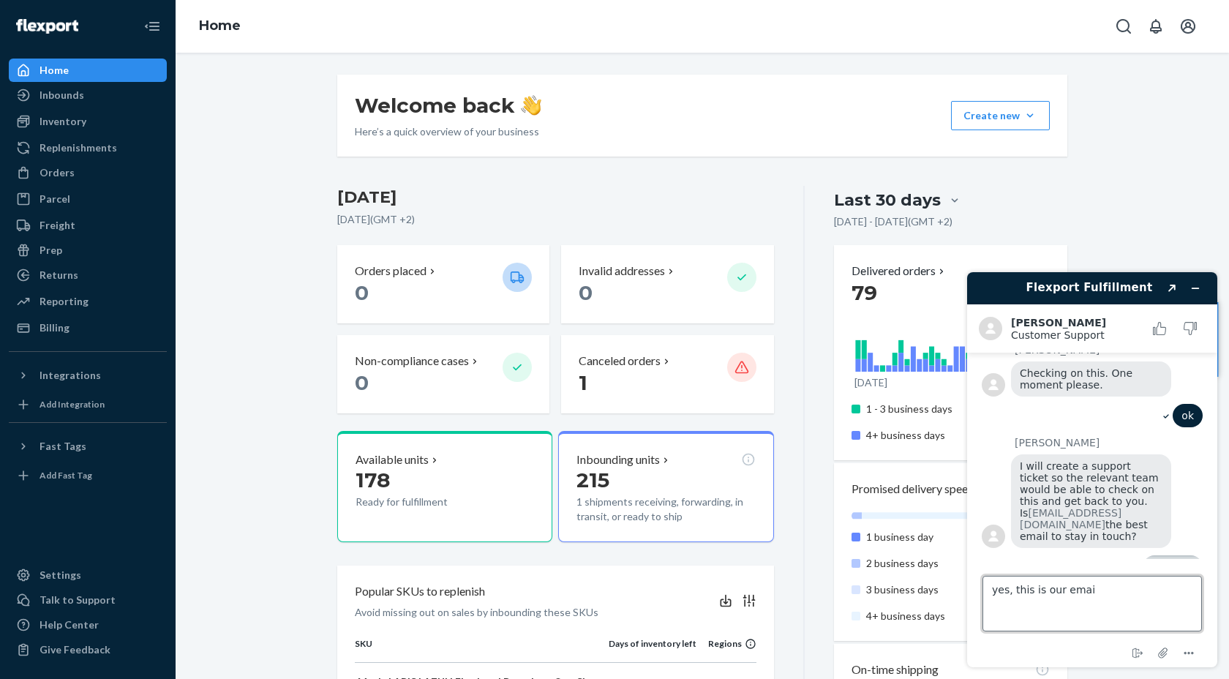
type textarea "yes, this is our email"
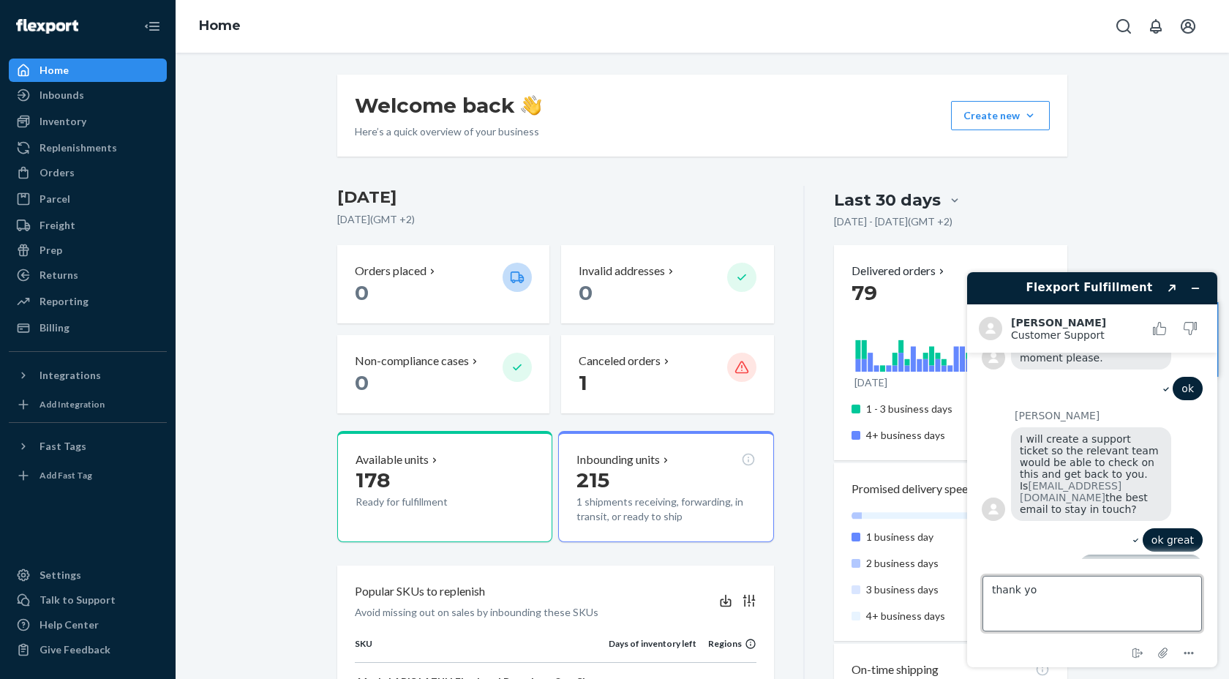
type textarea "thank you"
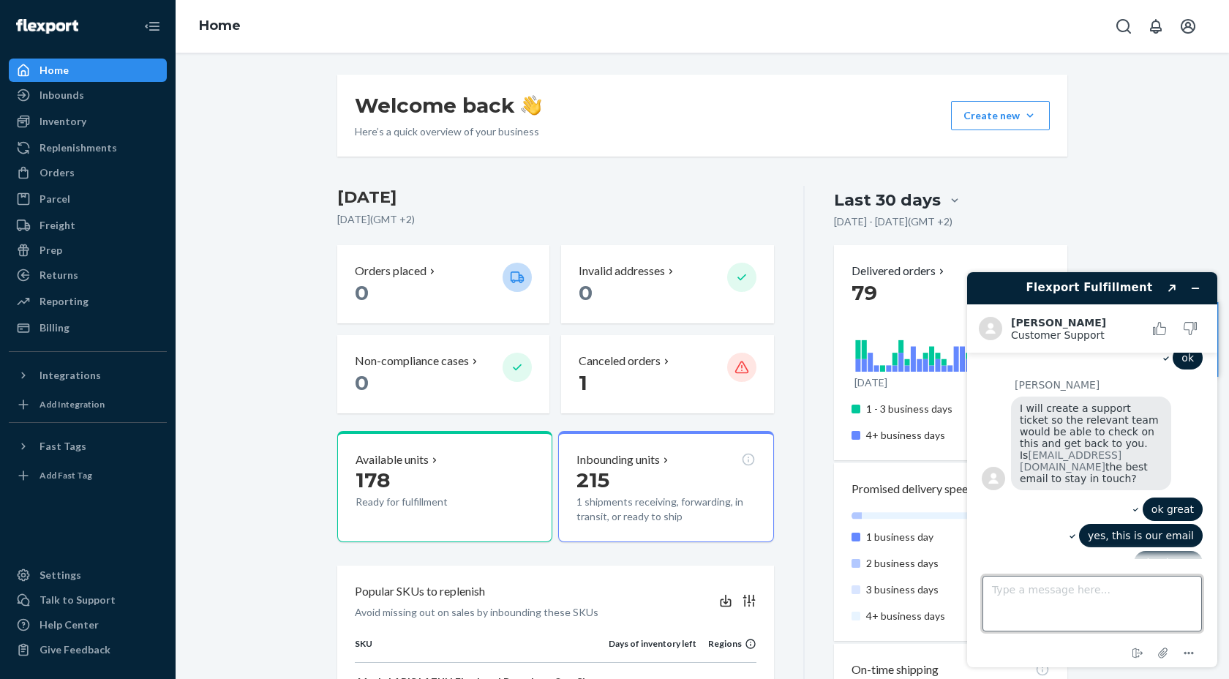
scroll to position [1080, 0]
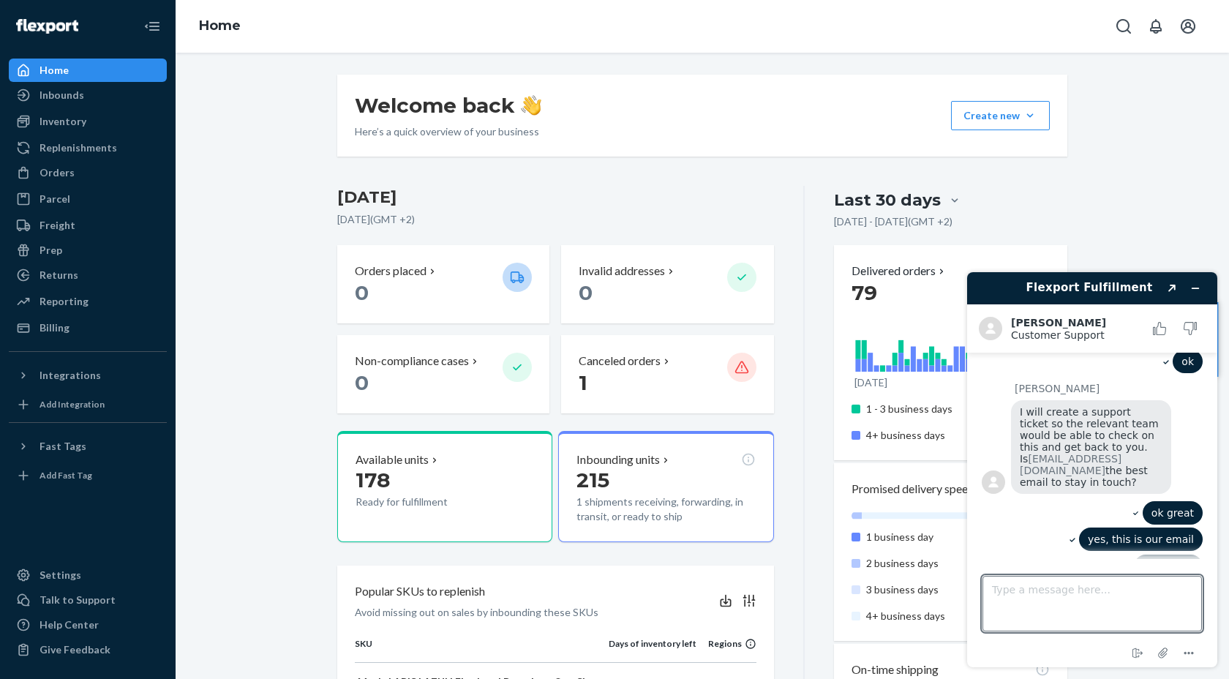
click at [1005, 586] on textarea "Type a message here..." at bounding box center [1091, 604] width 219 height 56
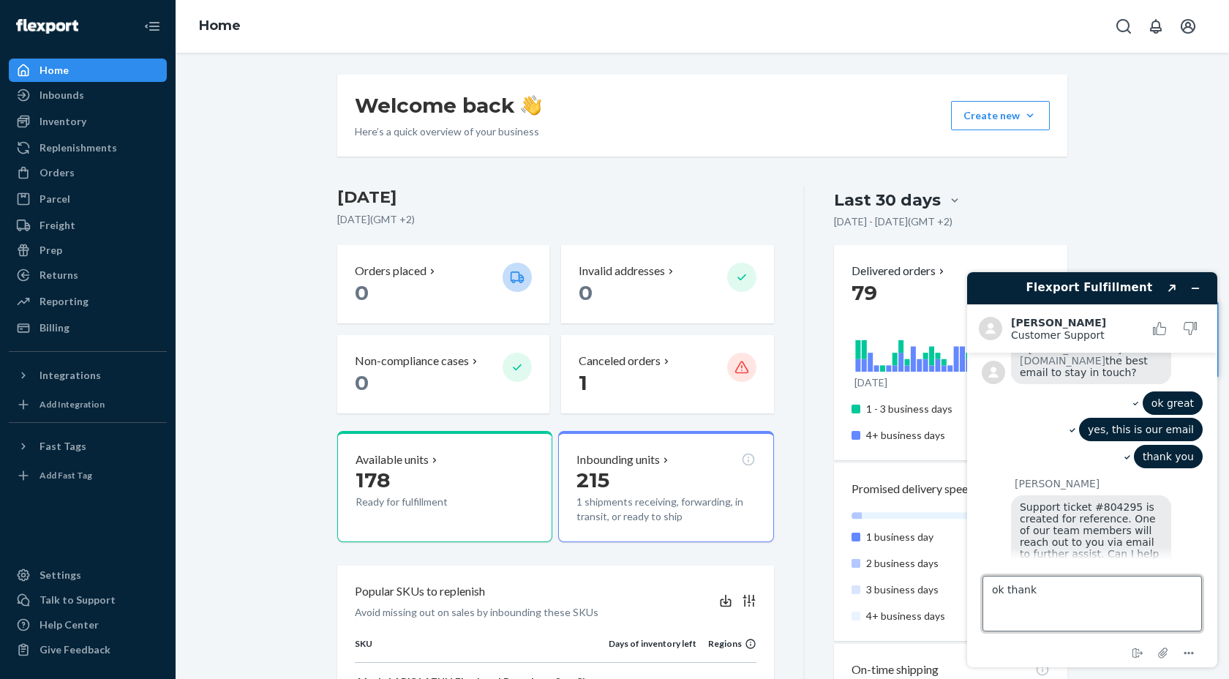
type textarea "ok thanks"
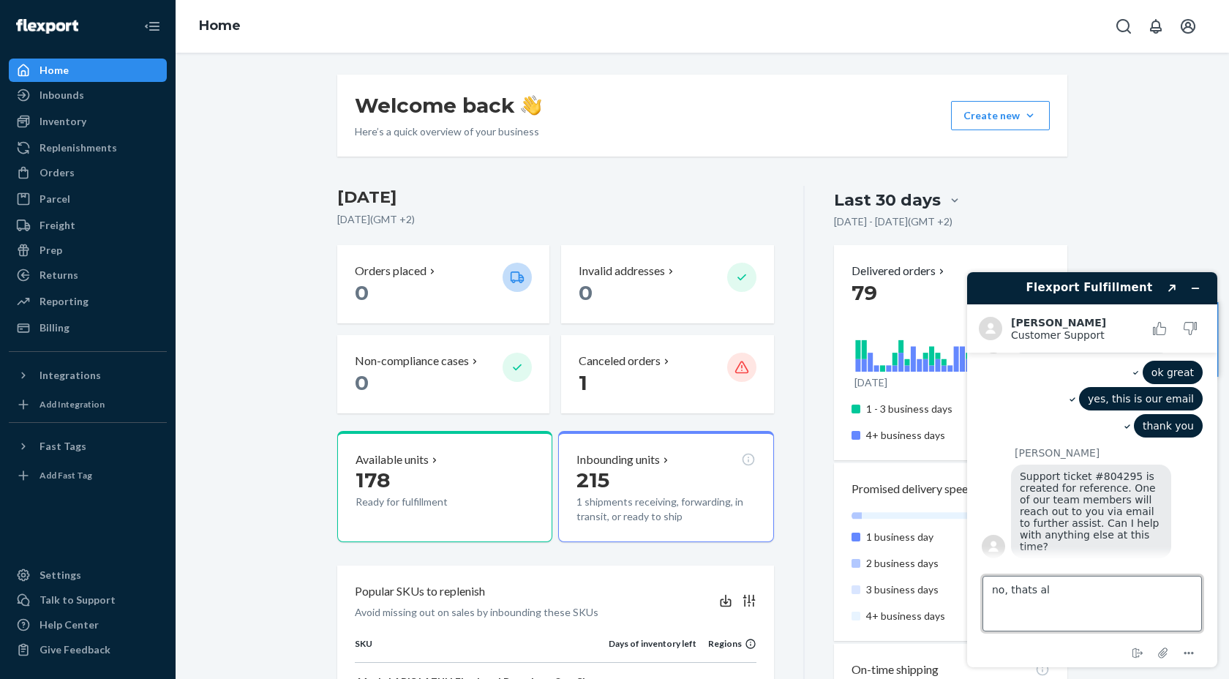
type textarea "no, thats all"
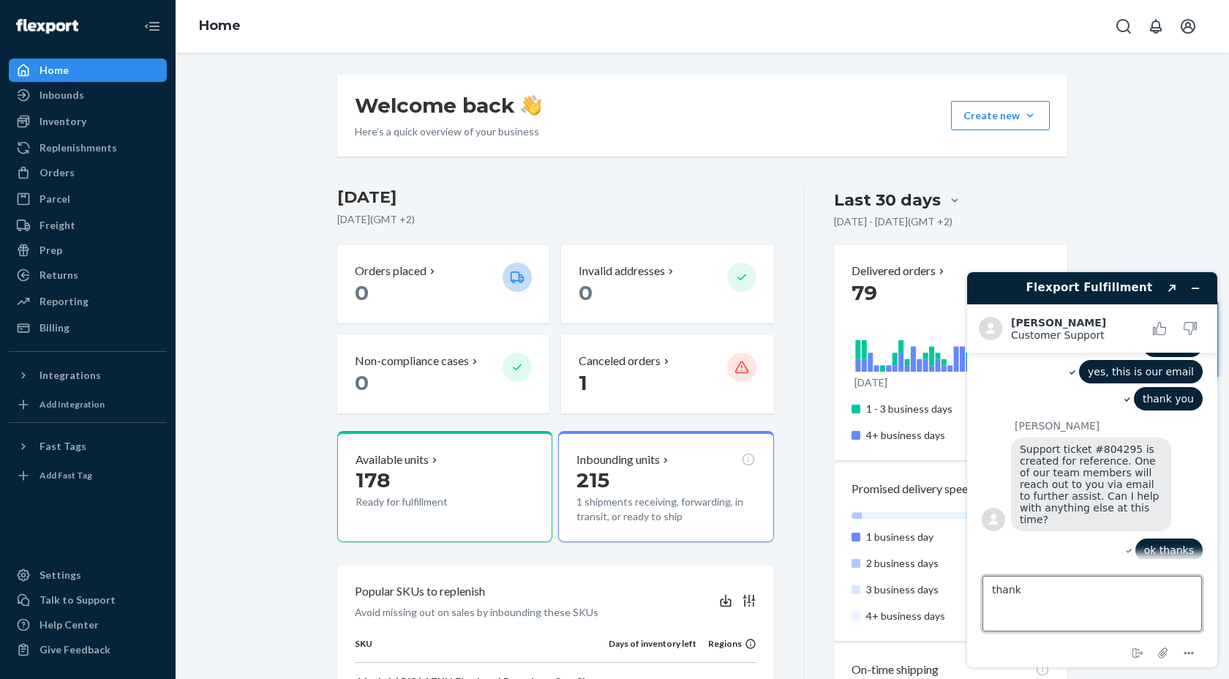
type textarea "thanks"
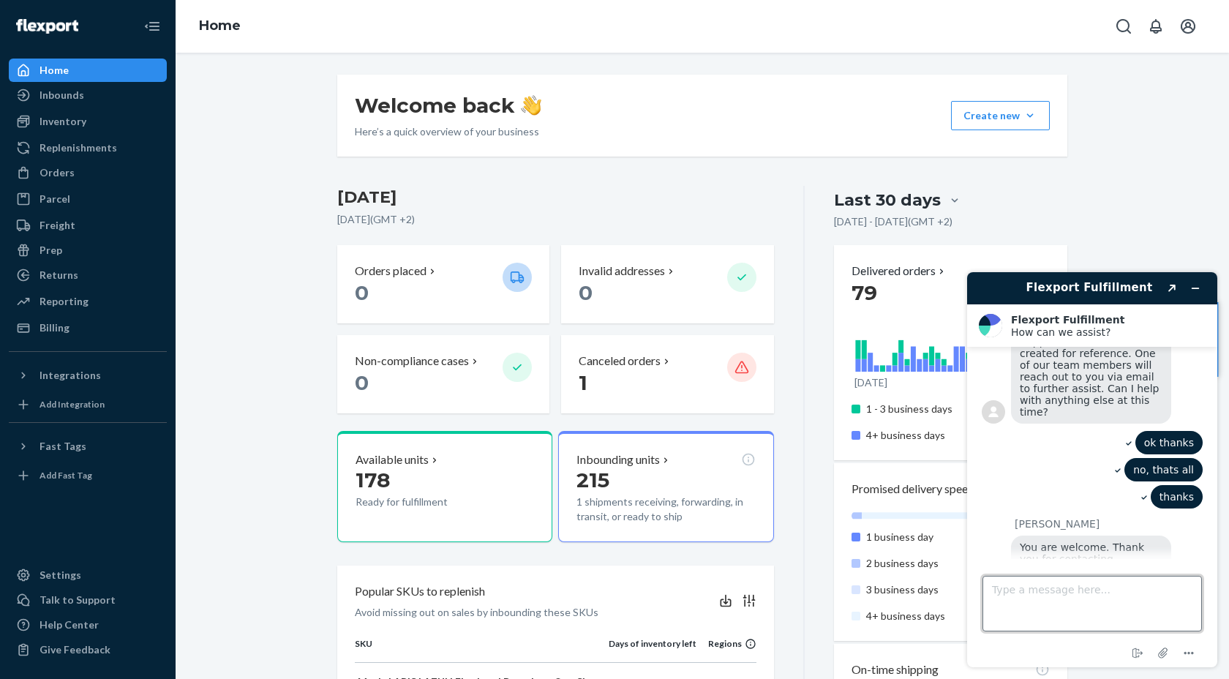
scroll to position [1417, 0]
